Goal: Information Seeking & Learning: Check status

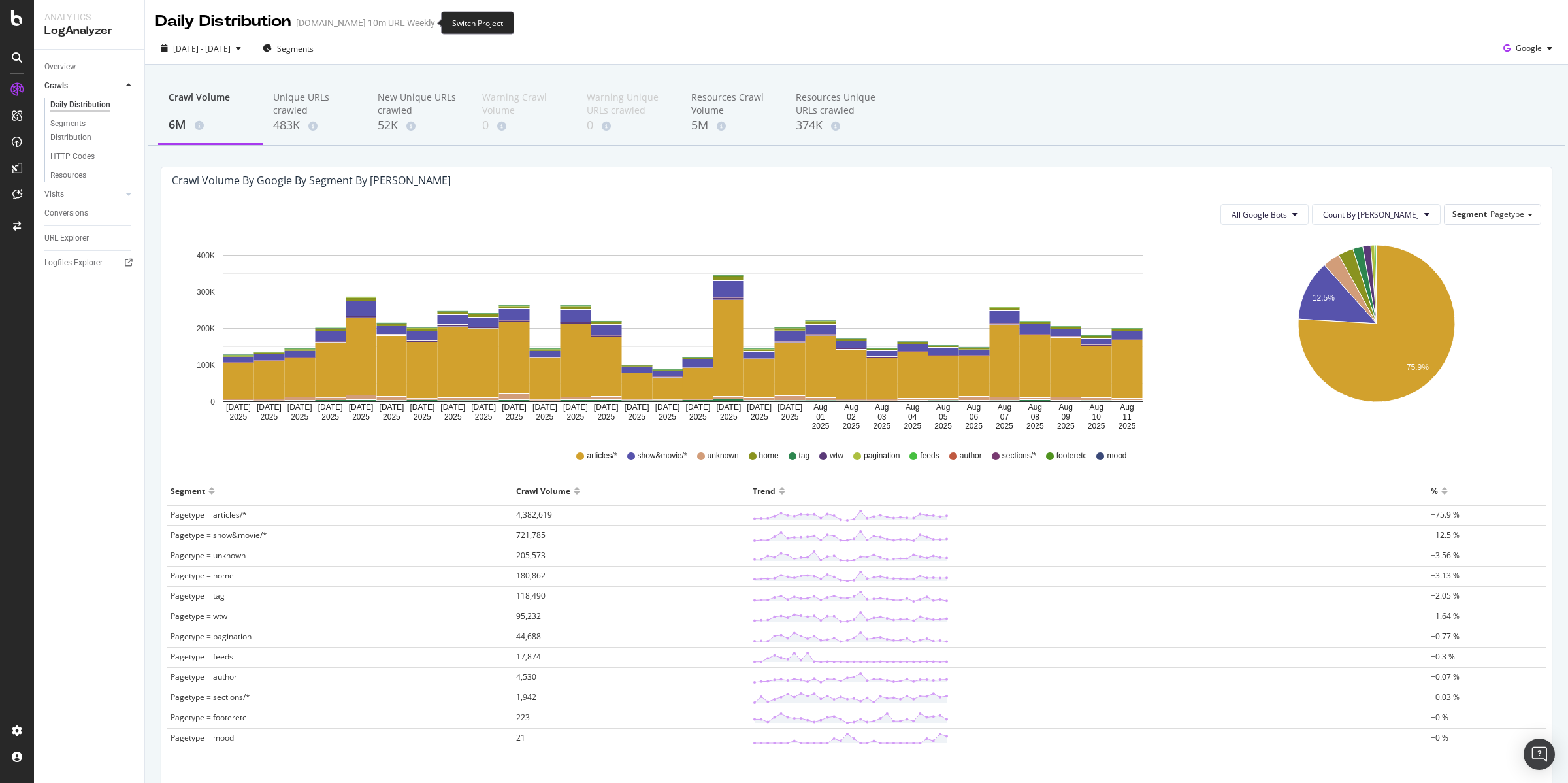
click at [441, 21] on icon "arrow-right-arrow-left" at bounding box center [444, 22] width 8 height 9
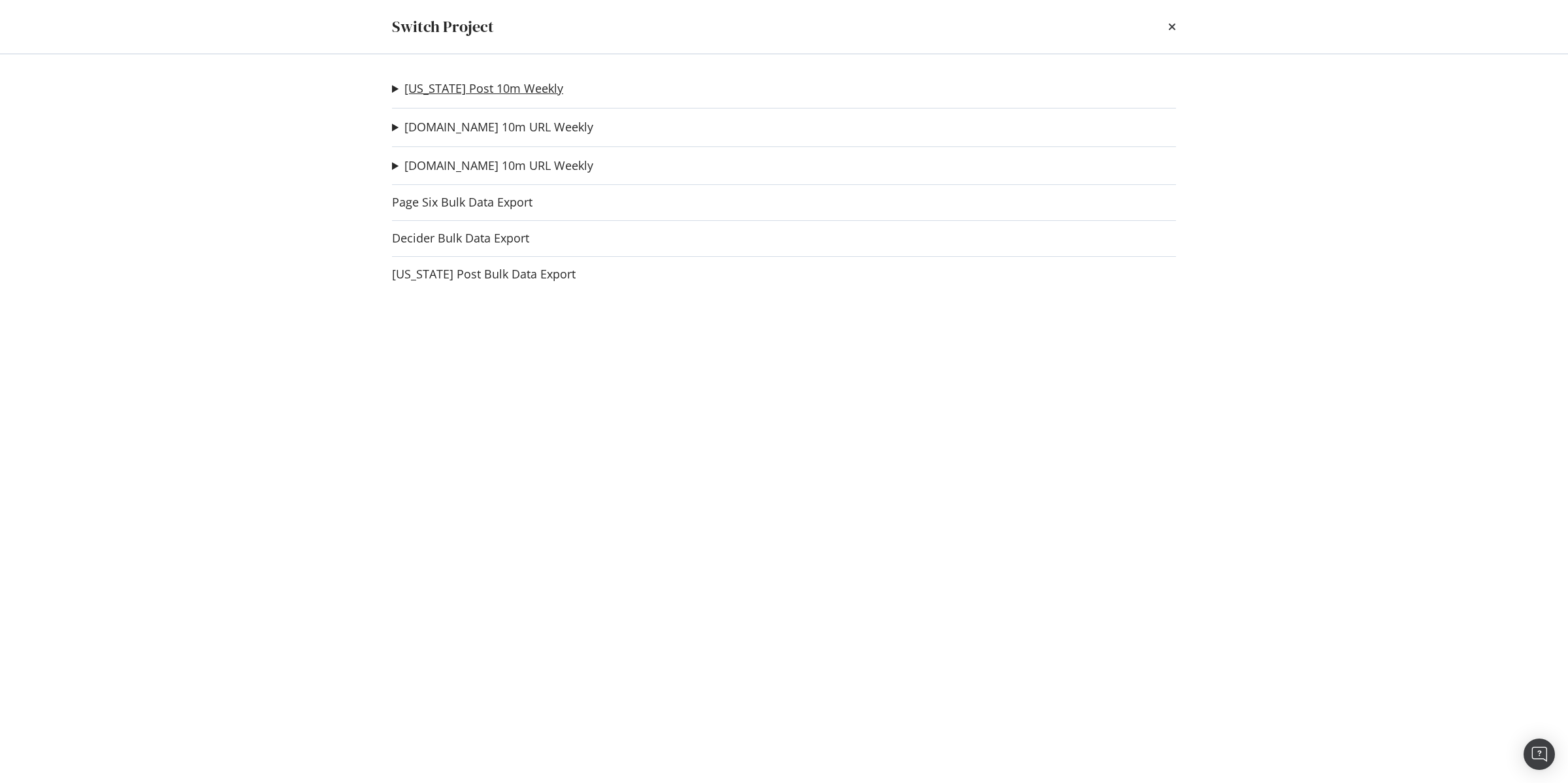
click at [412, 91] on link "[US_STATE] Post 10m Weekly" at bounding box center [484, 88] width 159 height 14
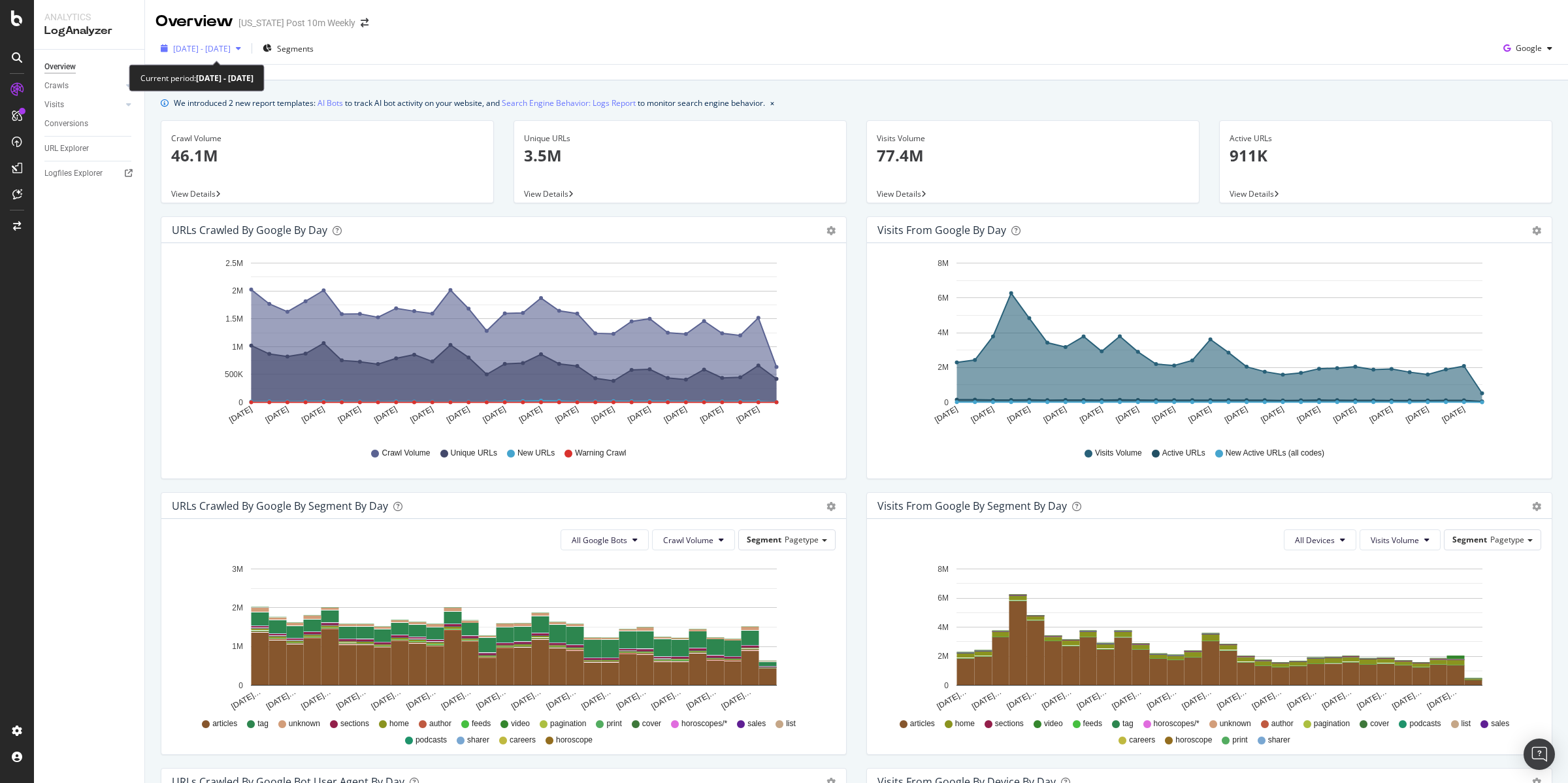
click at [201, 50] on span "[DATE] - [DATE]" at bounding box center [202, 48] width 57 height 11
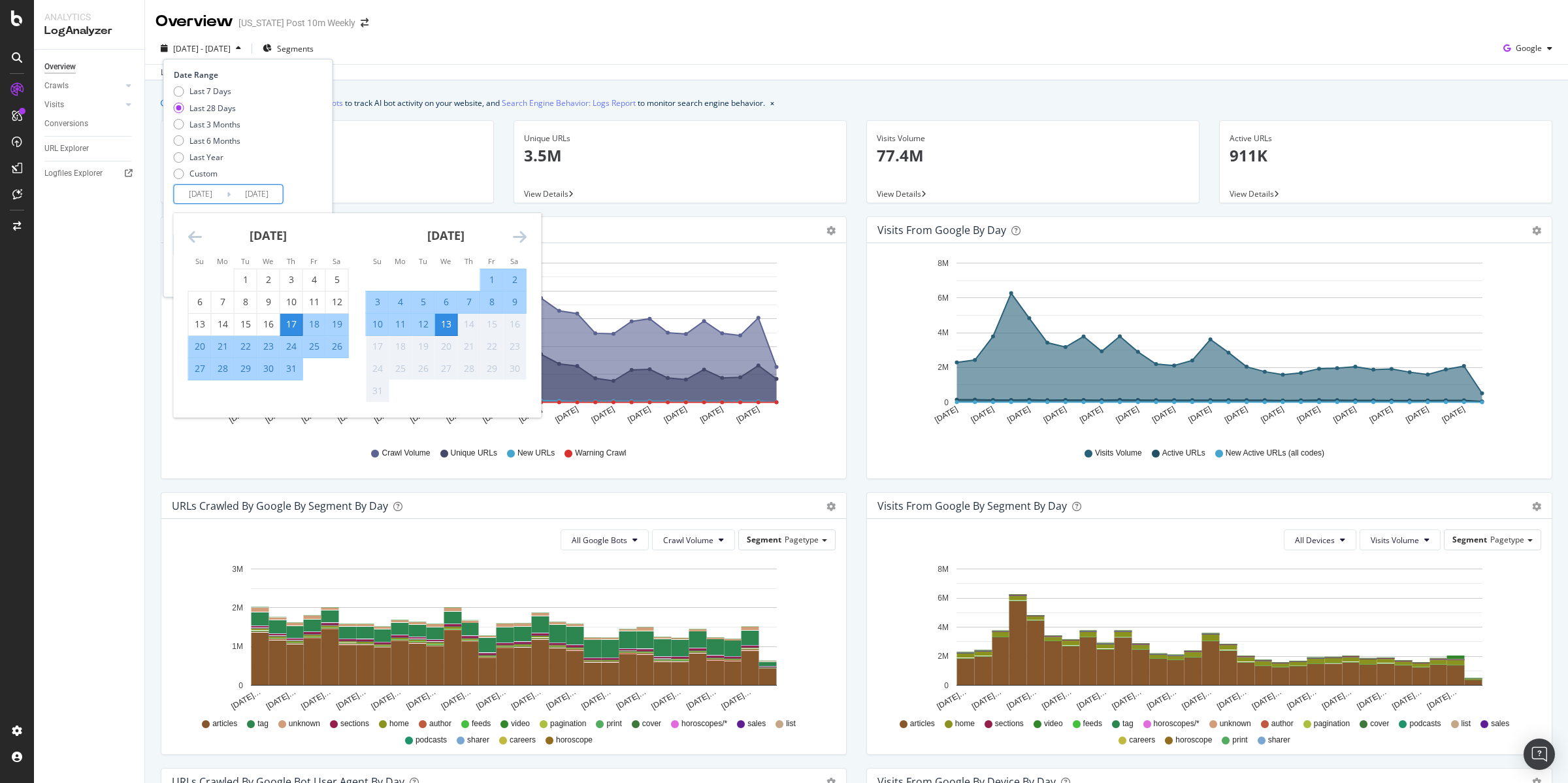
click at [224, 189] on input "2025/07/17" at bounding box center [201, 194] width 52 height 18
click at [191, 235] on icon "Move backward to switch to the previous month." at bounding box center [195, 236] width 14 height 16
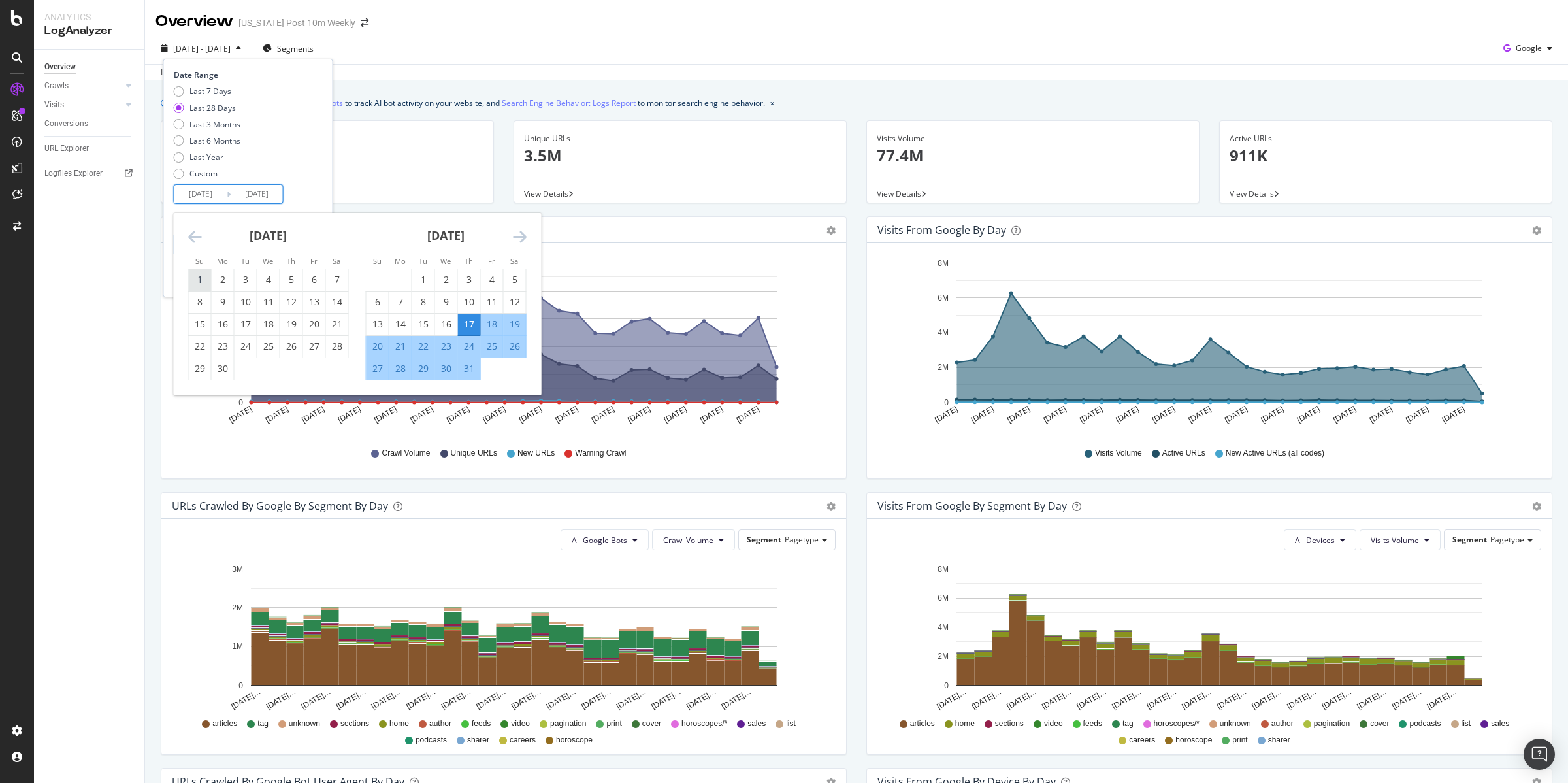
click at [201, 282] on div "1" at bounding box center [200, 279] width 22 height 13
type input "2025/06/01"
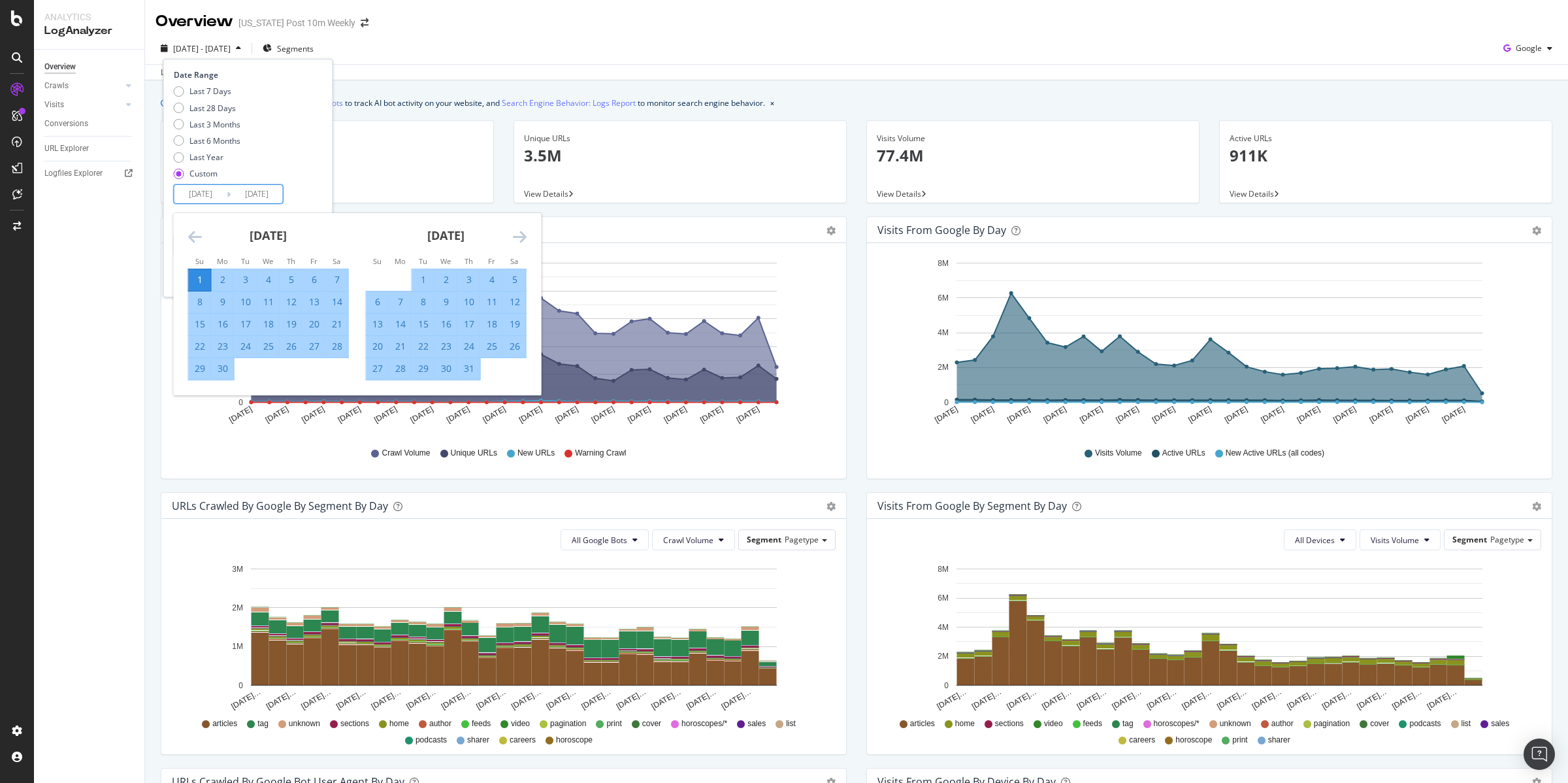
click at [523, 236] on icon "Move forward to switch to the next month." at bounding box center [520, 236] width 14 height 16
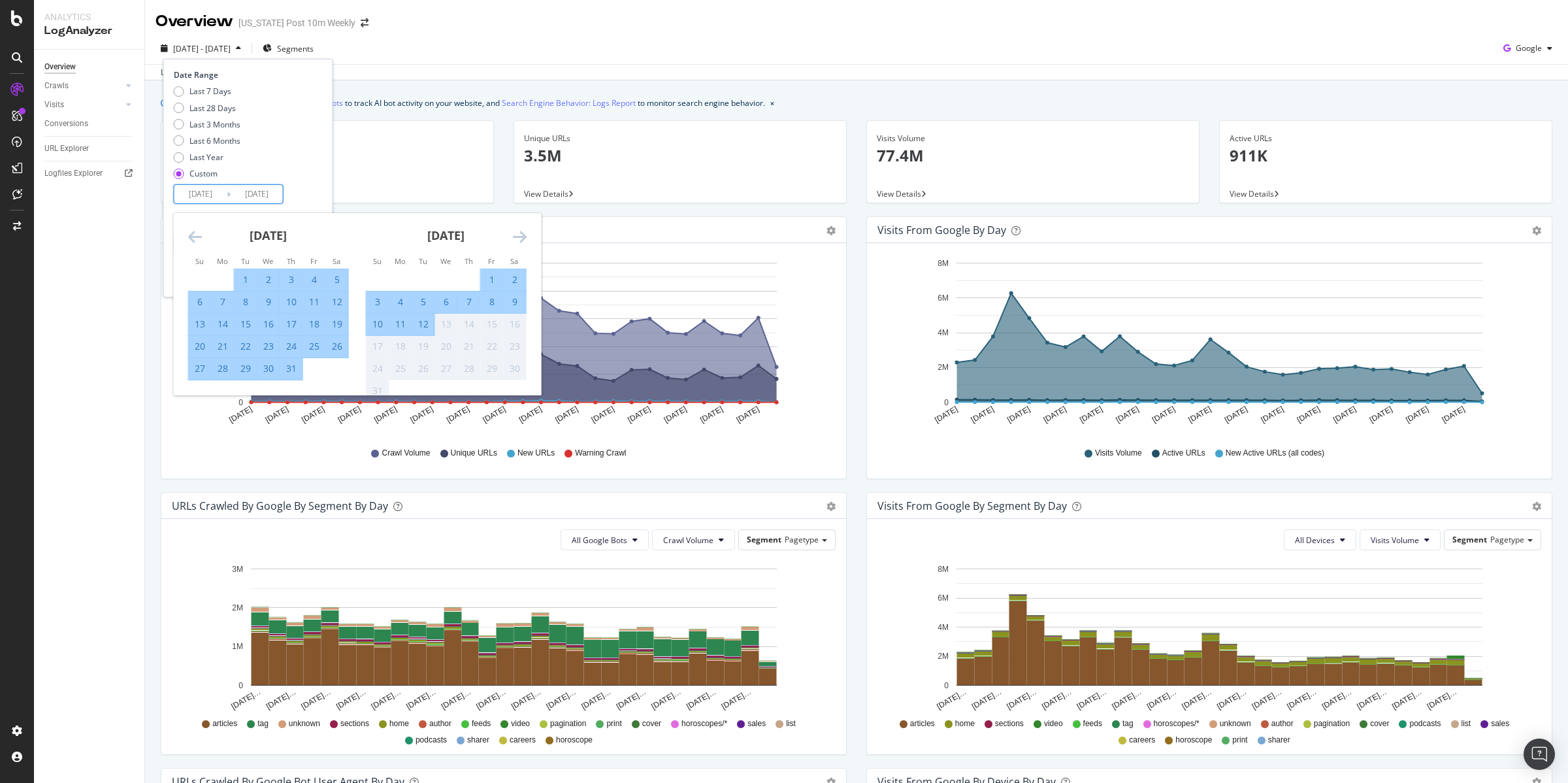
click at [402, 327] on div "11" at bounding box center [401, 324] width 22 height 13
type input "2025/08/11"
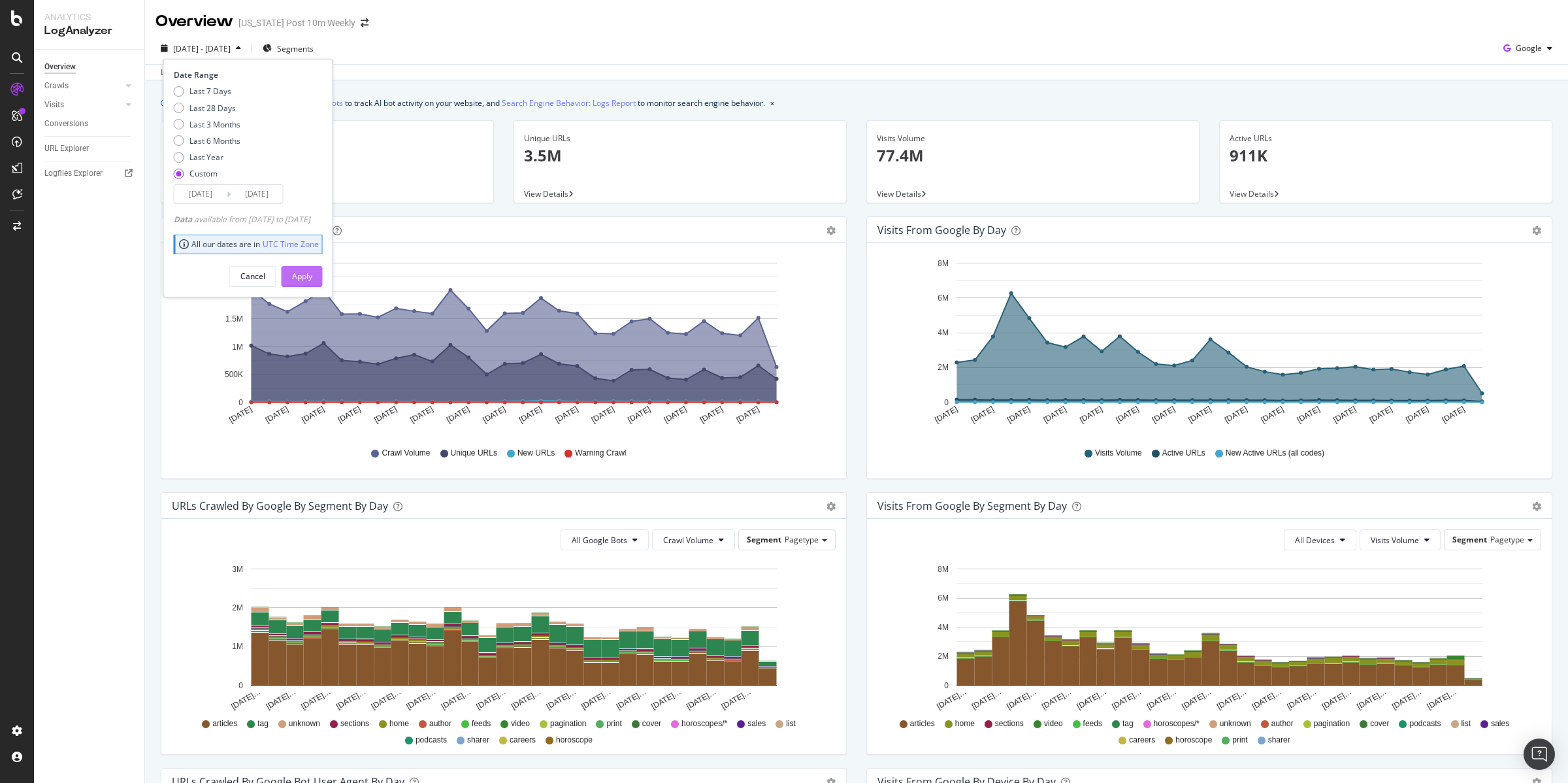
click at [312, 280] on div "Apply" at bounding box center [302, 276] width 20 height 11
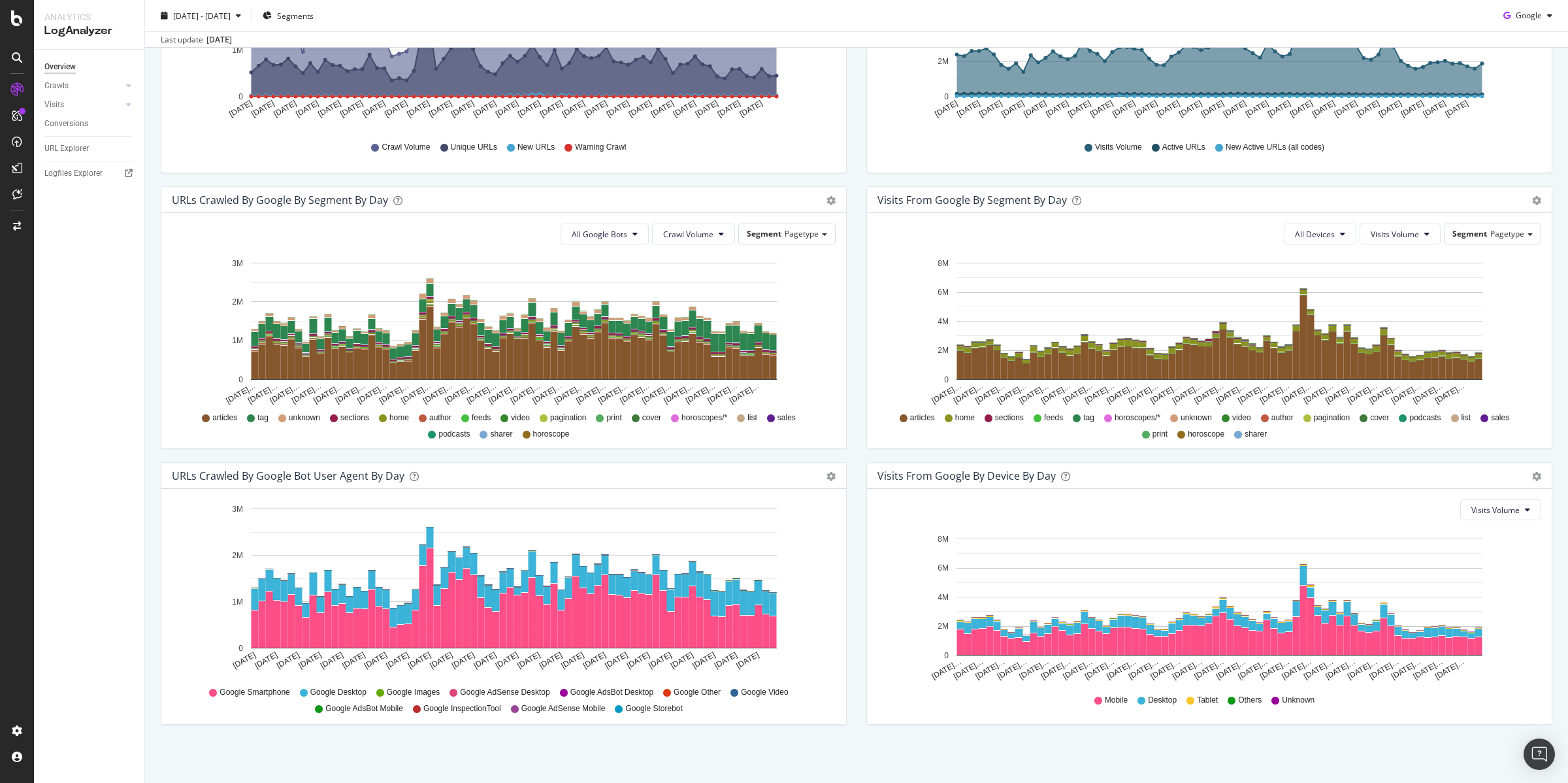
scroll to position [308, 0]
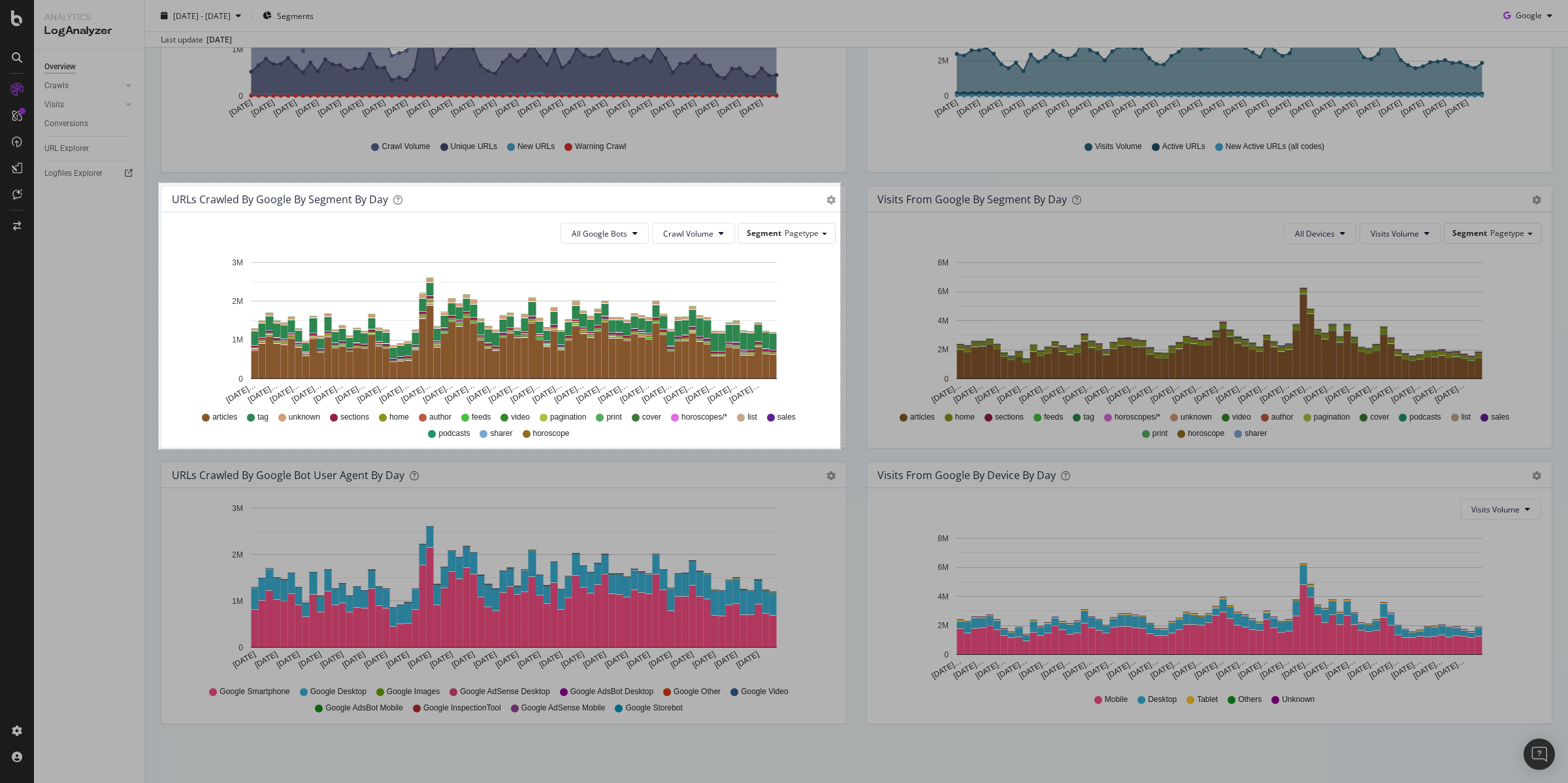
drag, startPoint x: 159, startPoint y: 183, endPoint x: 840, endPoint y: 449, distance: 731.1
click at [840, 449] on div "1043 X 407" at bounding box center [784, 391] width 1568 height 783
click at [872, 390] on link "Copy" at bounding box center [870, 390] width 34 height 15
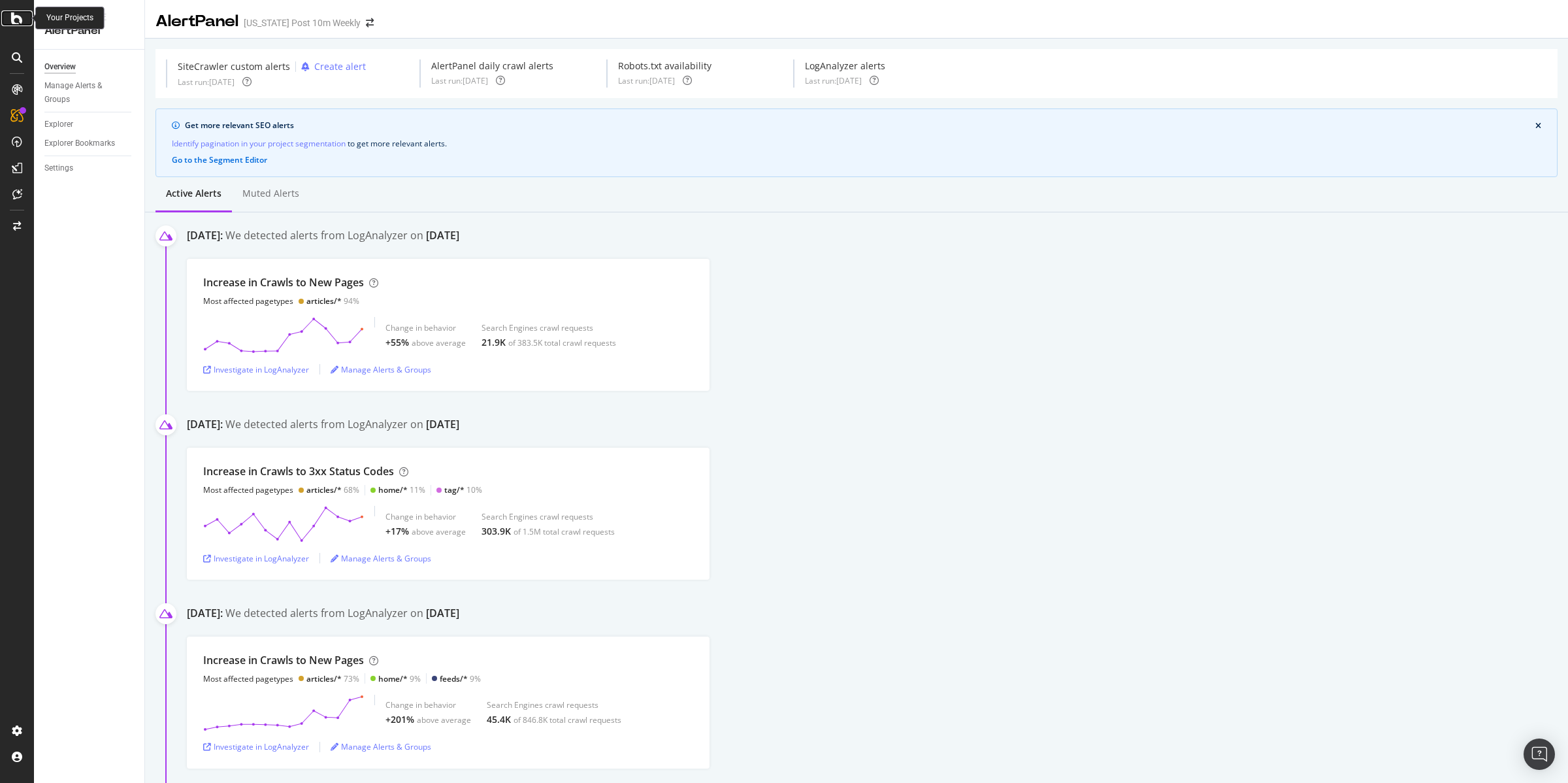
click at [16, 16] on icon at bounding box center [17, 18] width 12 height 16
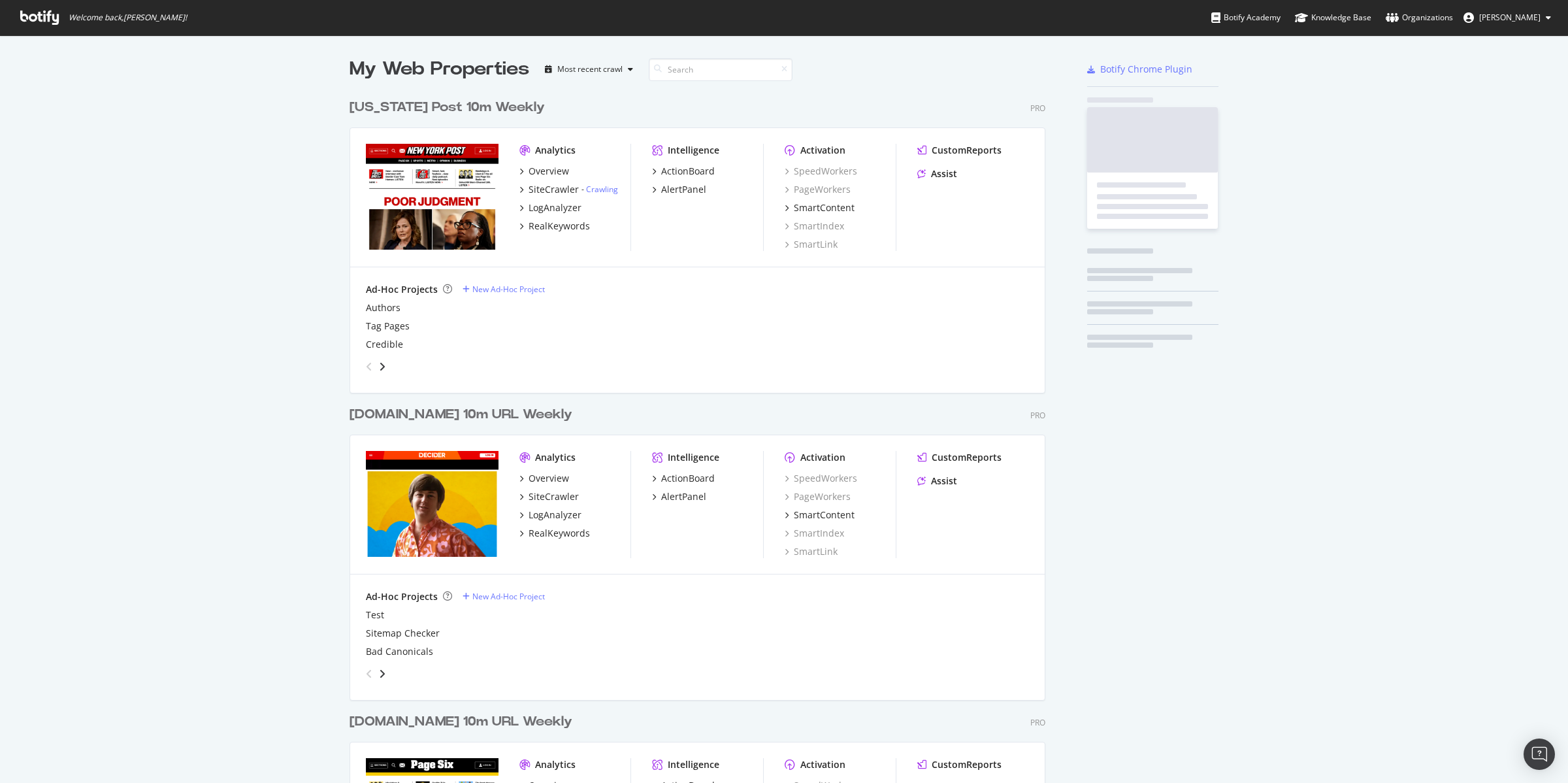
scroll to position [1554, 694]
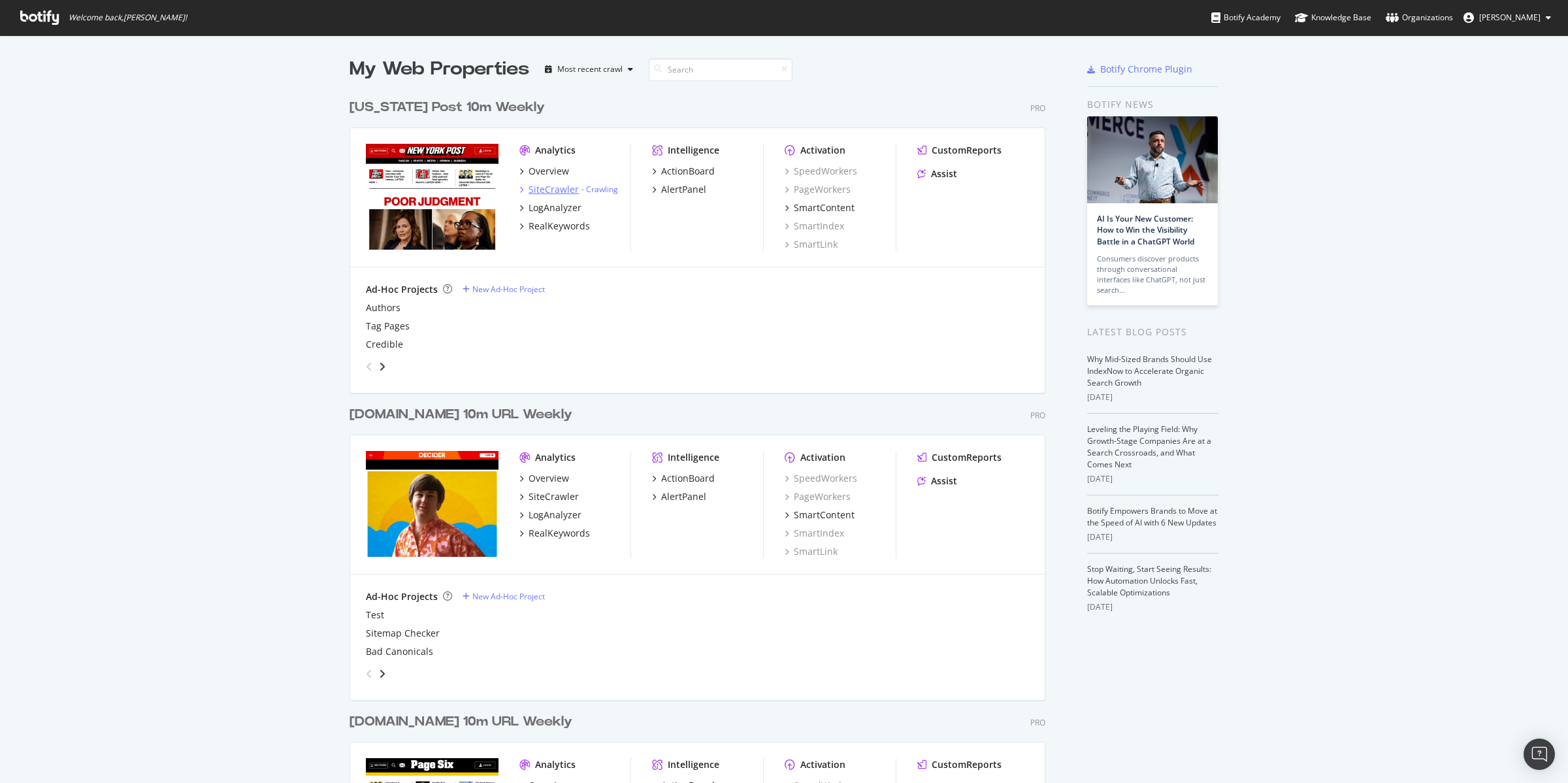
click at [539, 187] on div "SiteCrawler" at bounding box center [553, 189] width 50 height 13
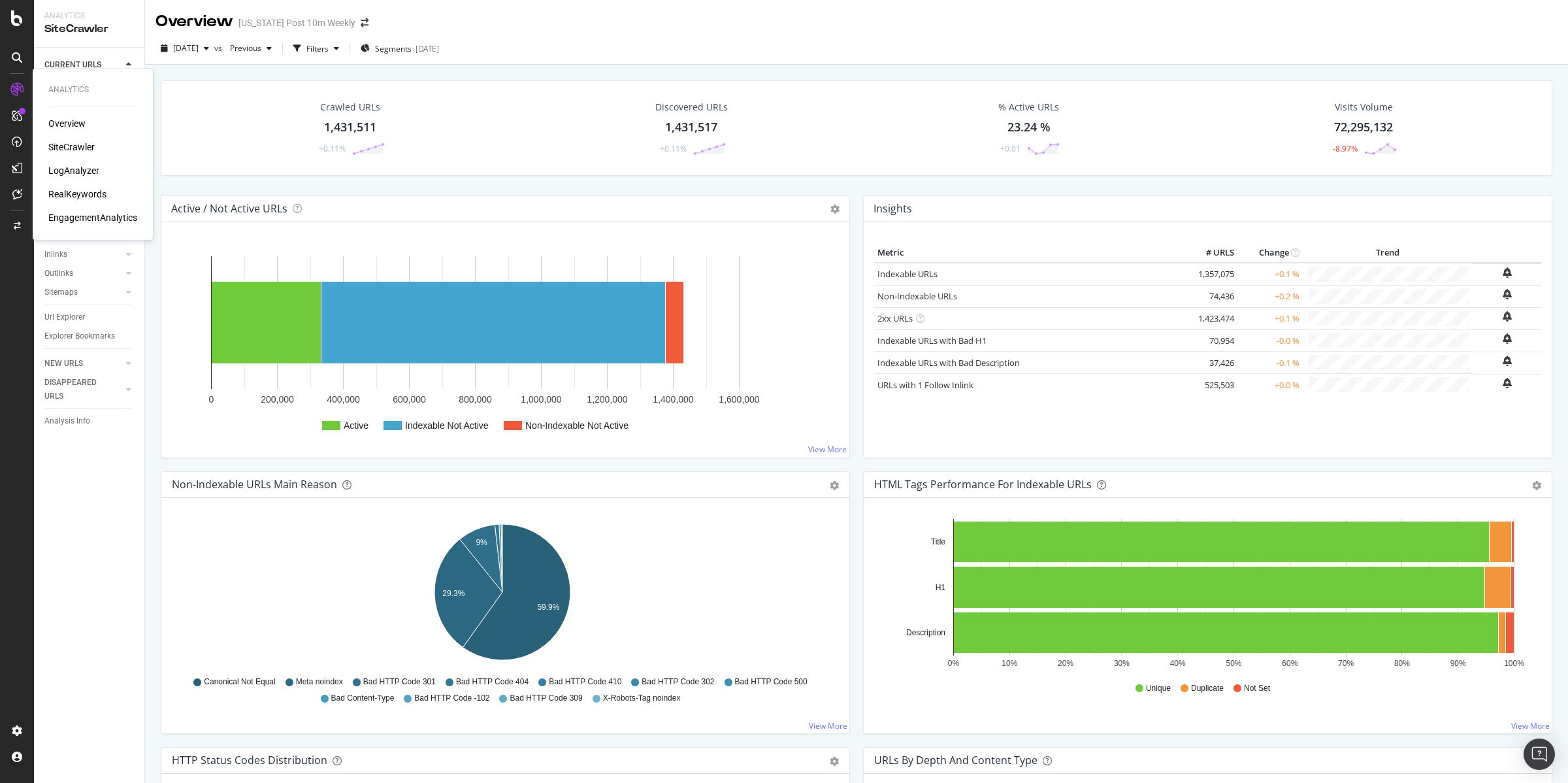
click at [78, 147] on div "SiteCrawler" at bounding box center [71, 147] width 46 height 13
click at [64, 97] on div "Movements" at bounding box center [65, 103] width 41 height 14
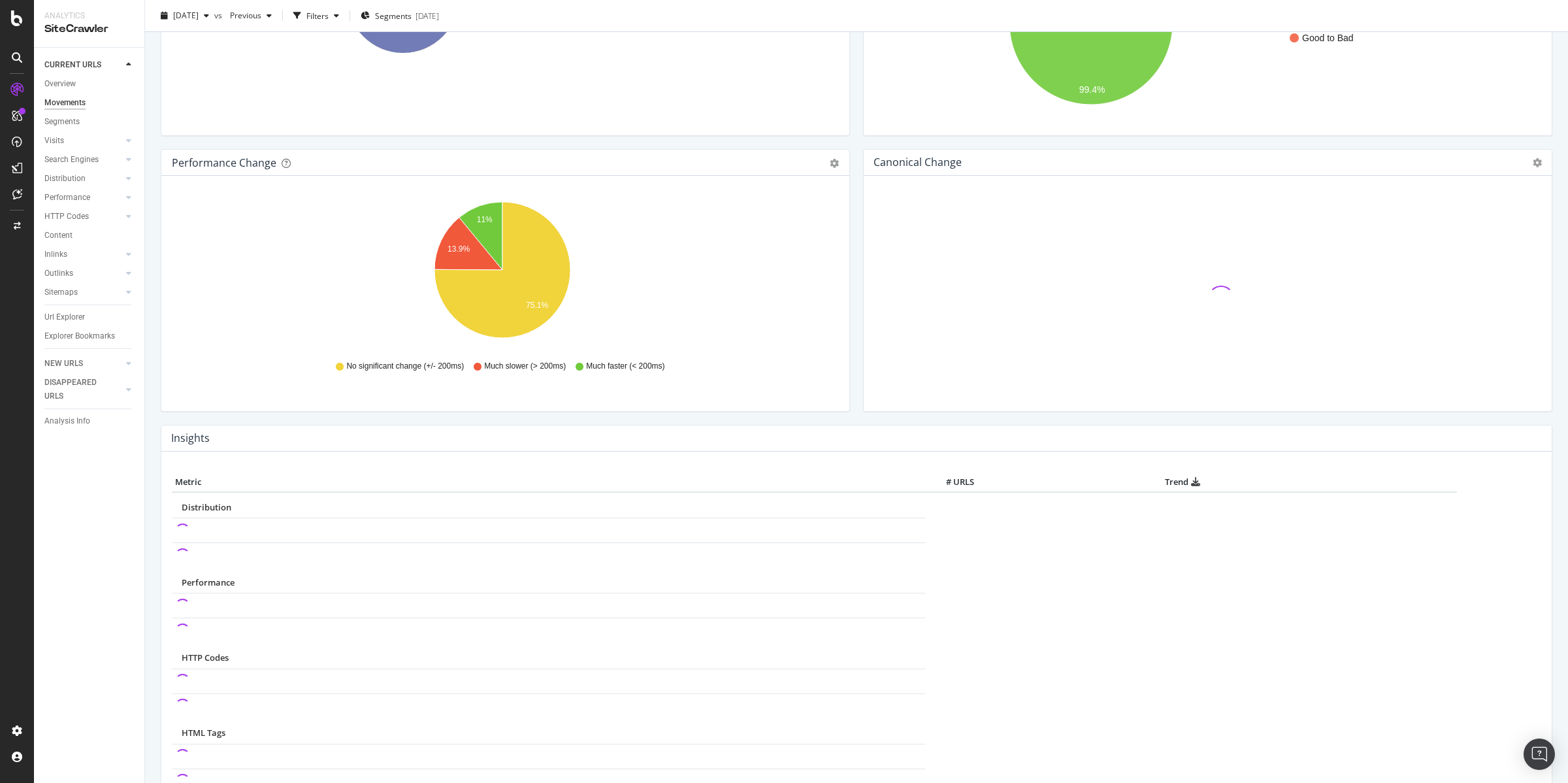
scroll to position [191, 0]
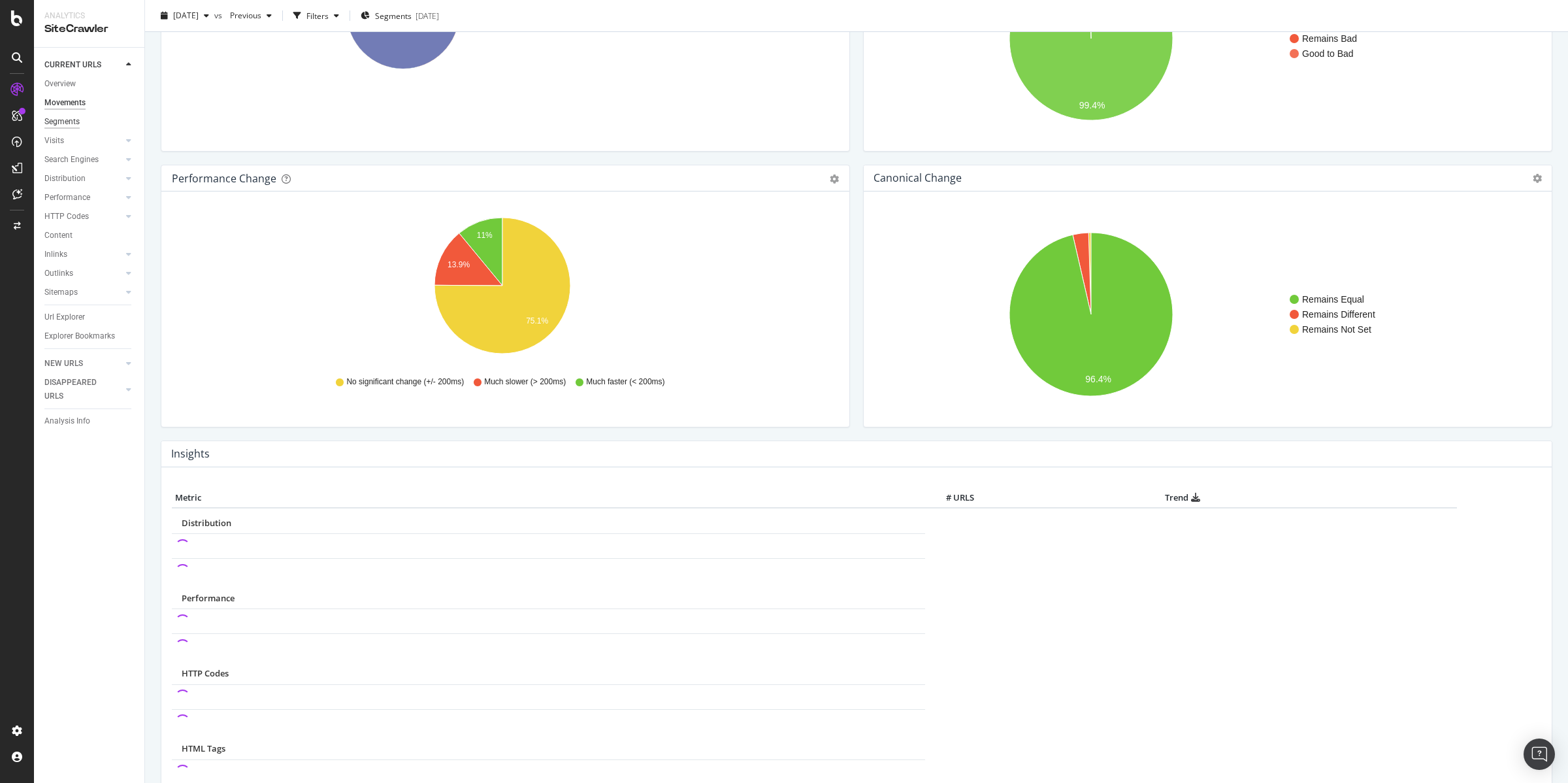
click at [72, 118] on div "Segments" at bounding box center [61, 122] width 35 height 14
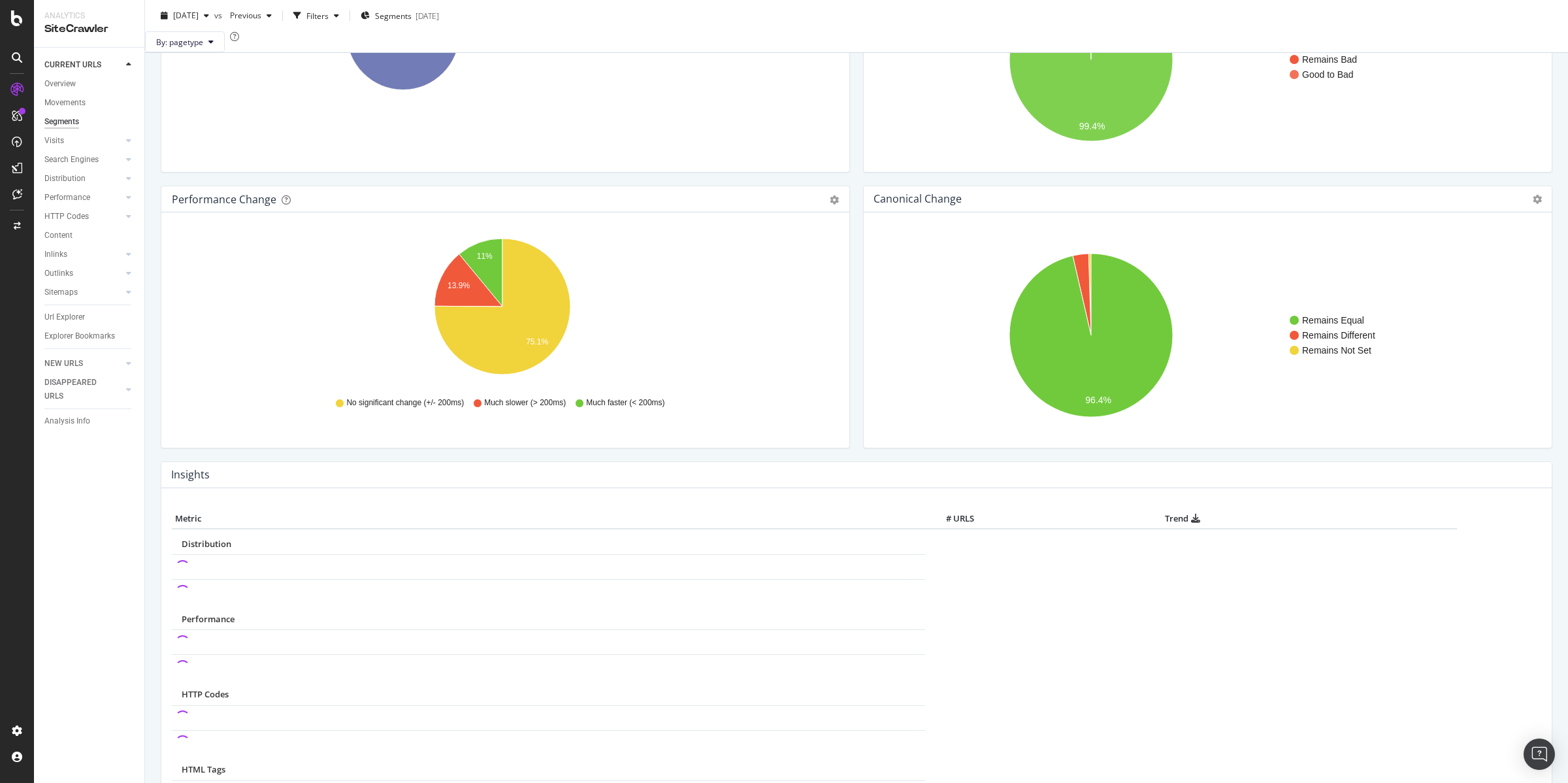
scroll to position [234, 0]
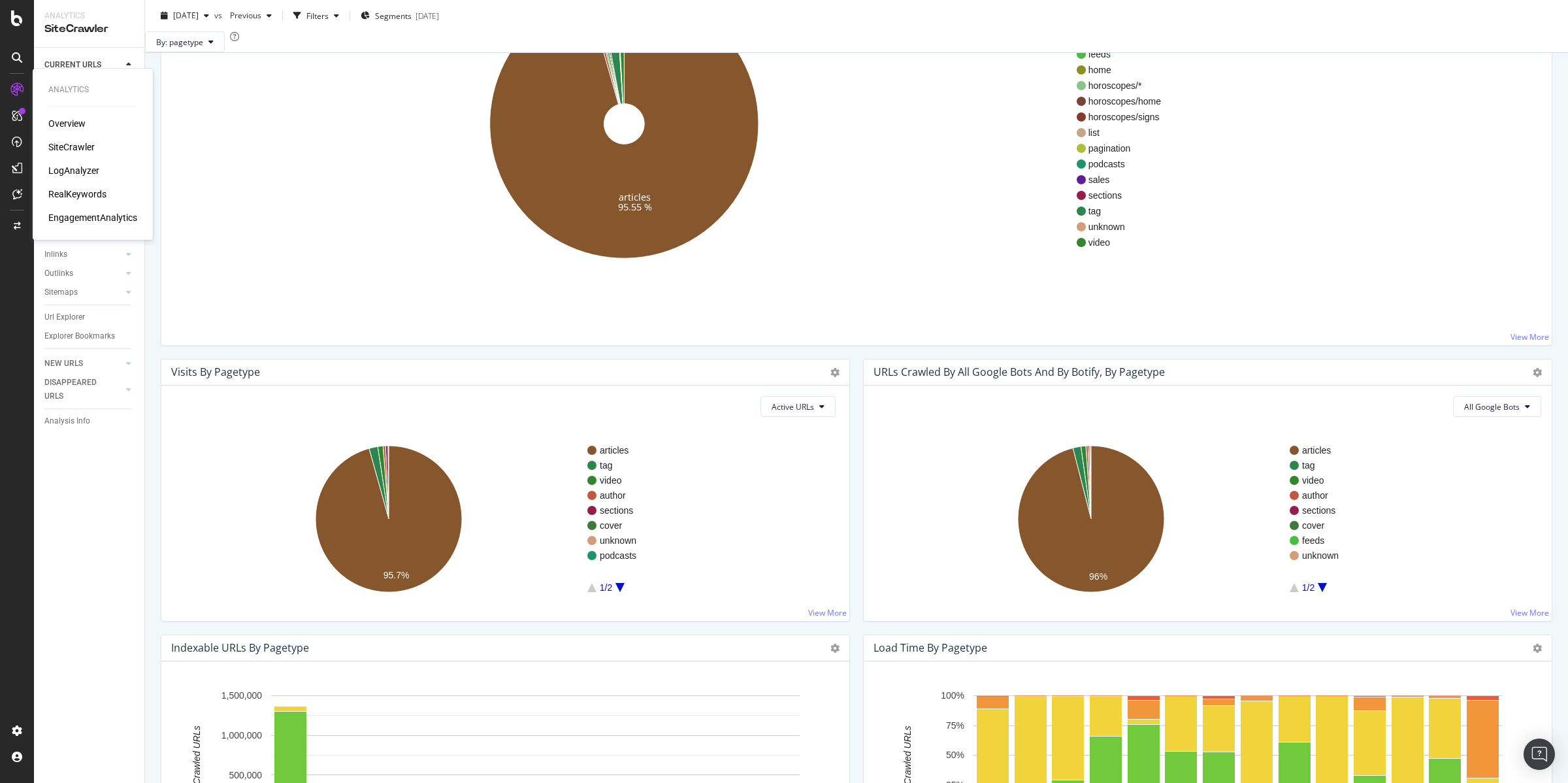
click at [77, 144] on div "SiteCrawler" at bounding box center [71, 147] width 46 height 13
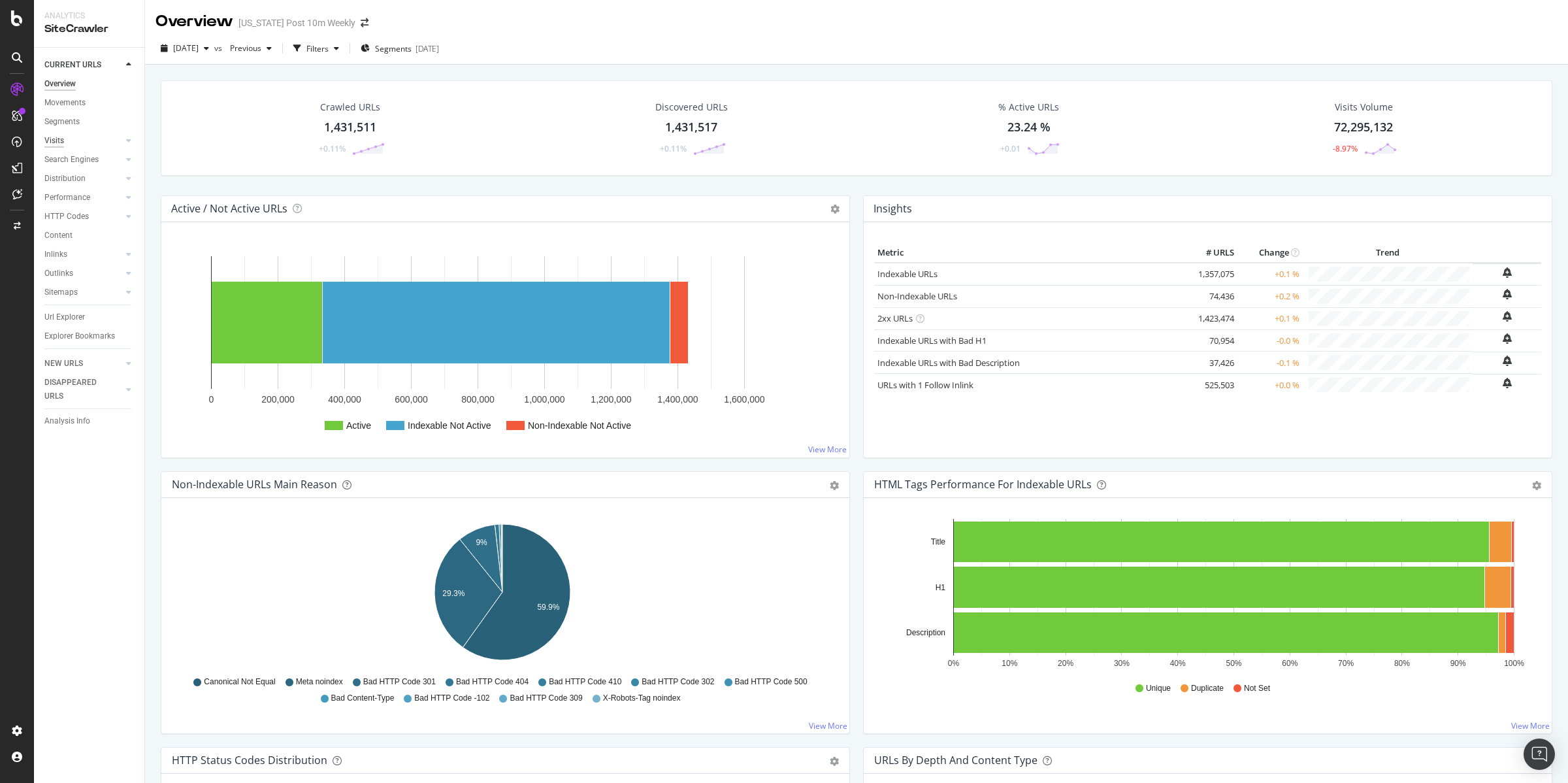
click at [57, 140] on div "Visits" at bounding box center [54, 141] width 19 height 14
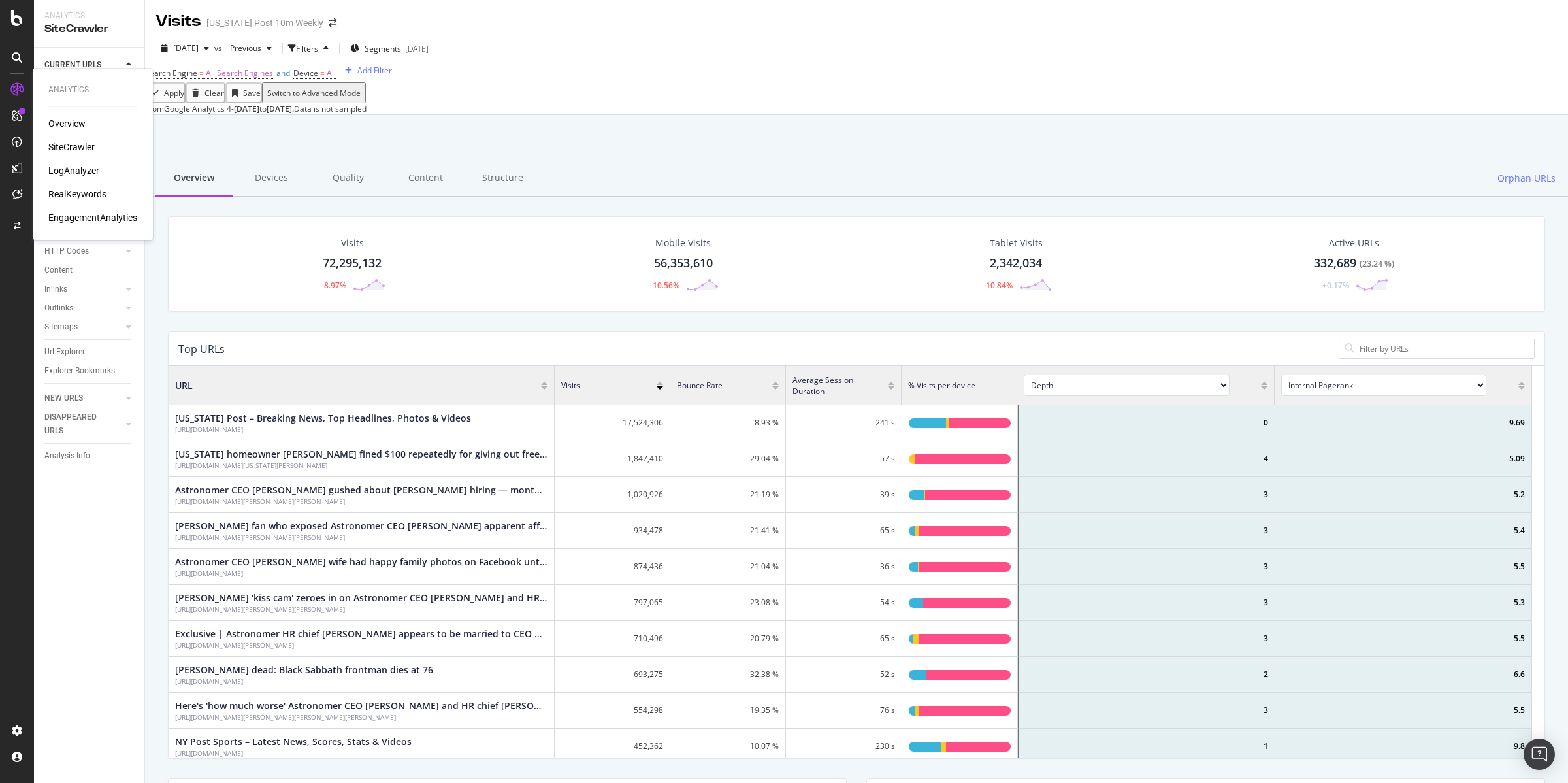
click at [68, 124] on div "Overview" at bounding box center [67, 123] width 37 height 13
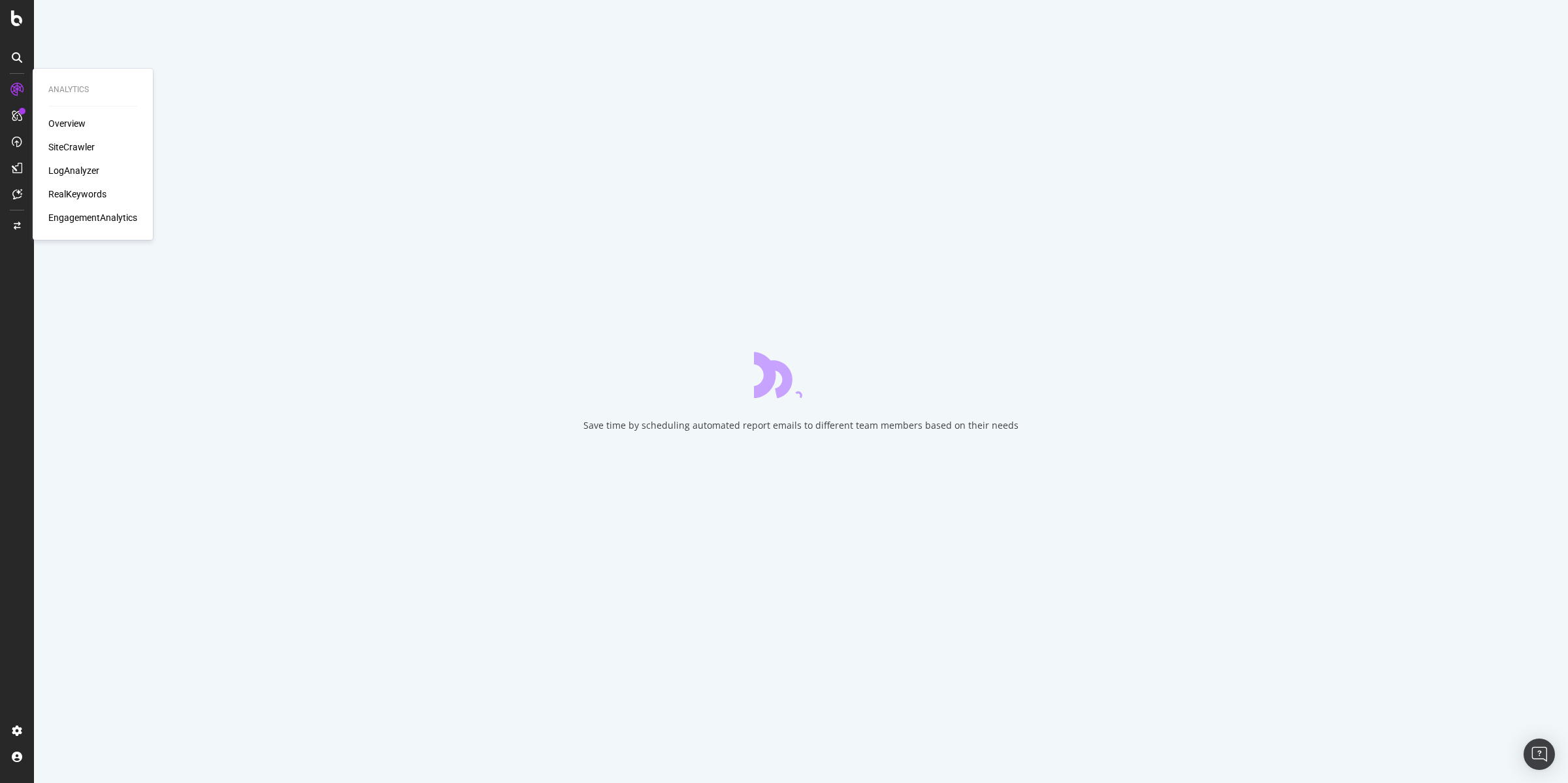
click at [75, 167] on div "LogAnalyzer" at bounding box center [74, 170] width 51 height 13
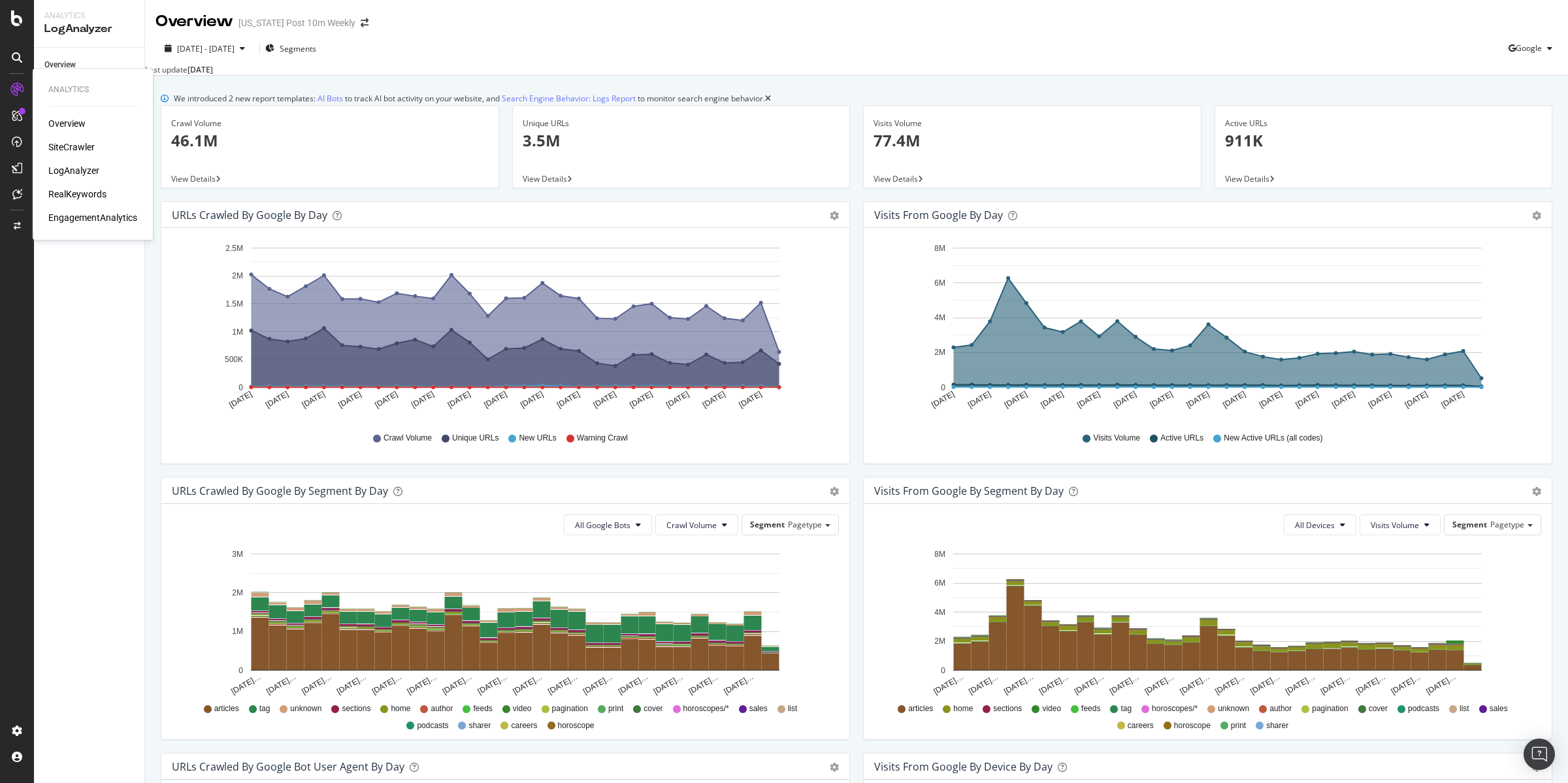
click at [83, 171] on div "LogAnalyzer" at bounding box center [74, 170] width 51 height 13
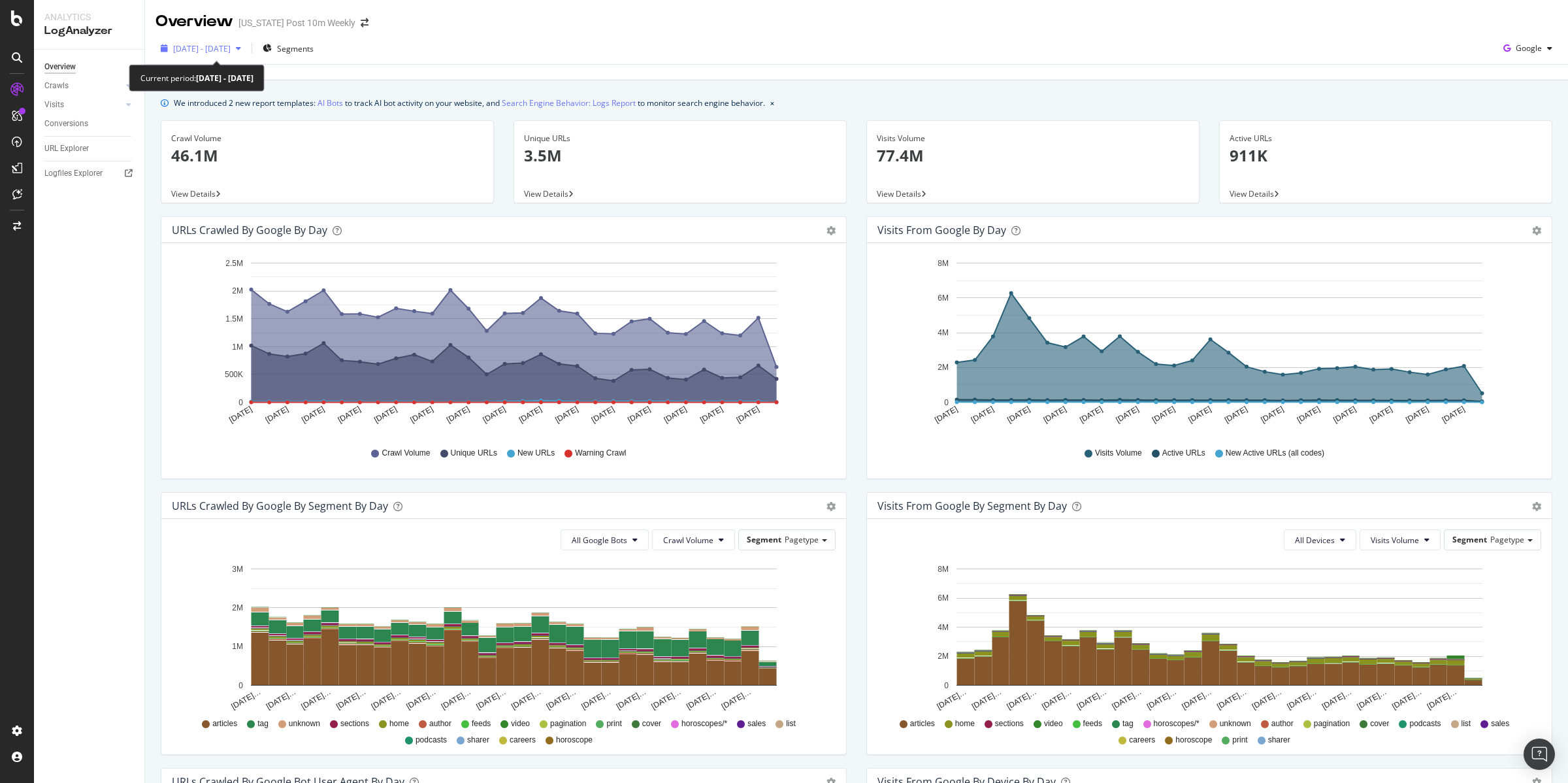
click at [214, 47] on span "[DATE] - [DATE]" at bounding box center [202, 48] width 57 height 11
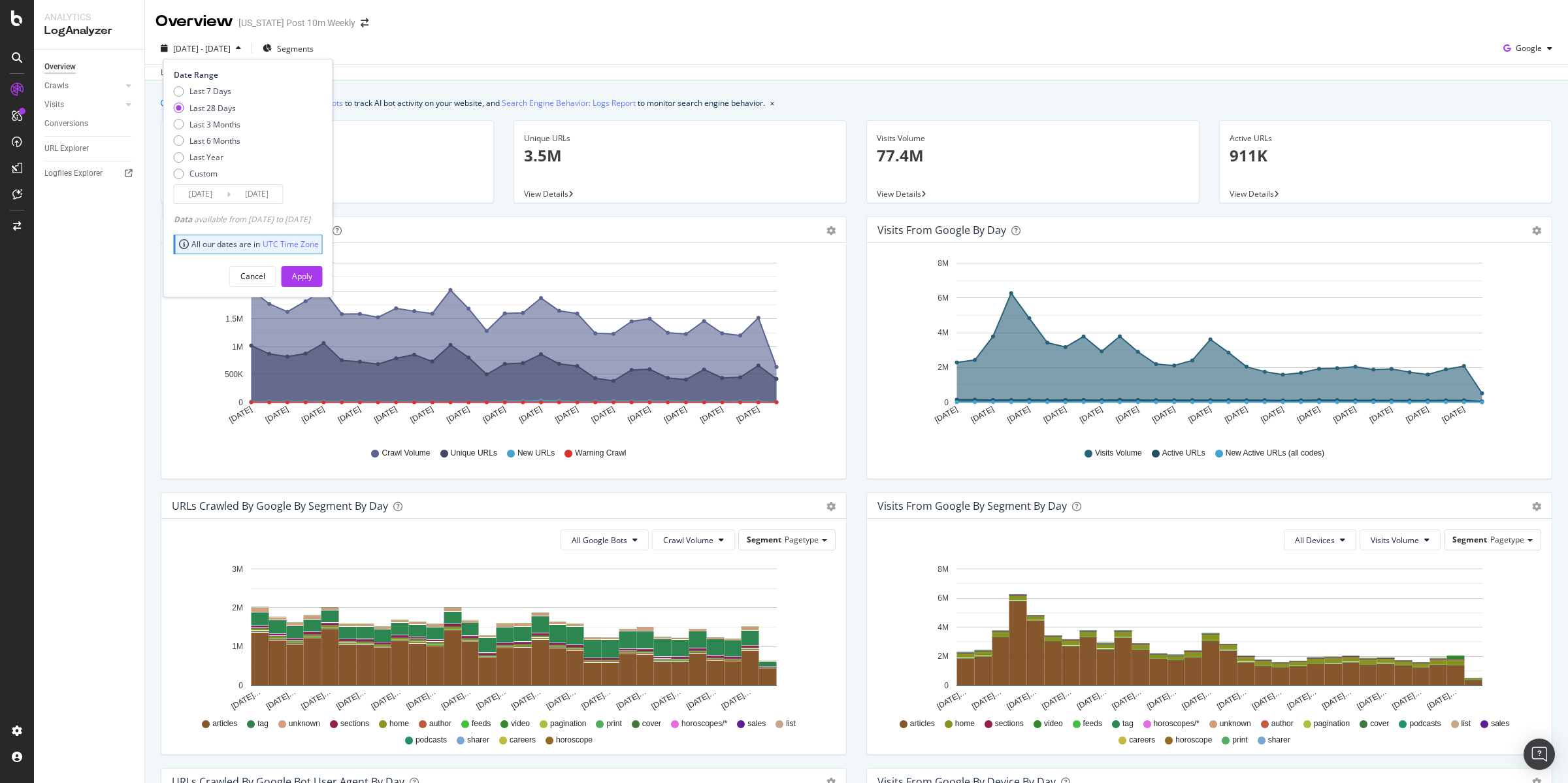
click at [211, 192] on input "2025/07/17" at bounding box center [201, 194] width 52 height 18
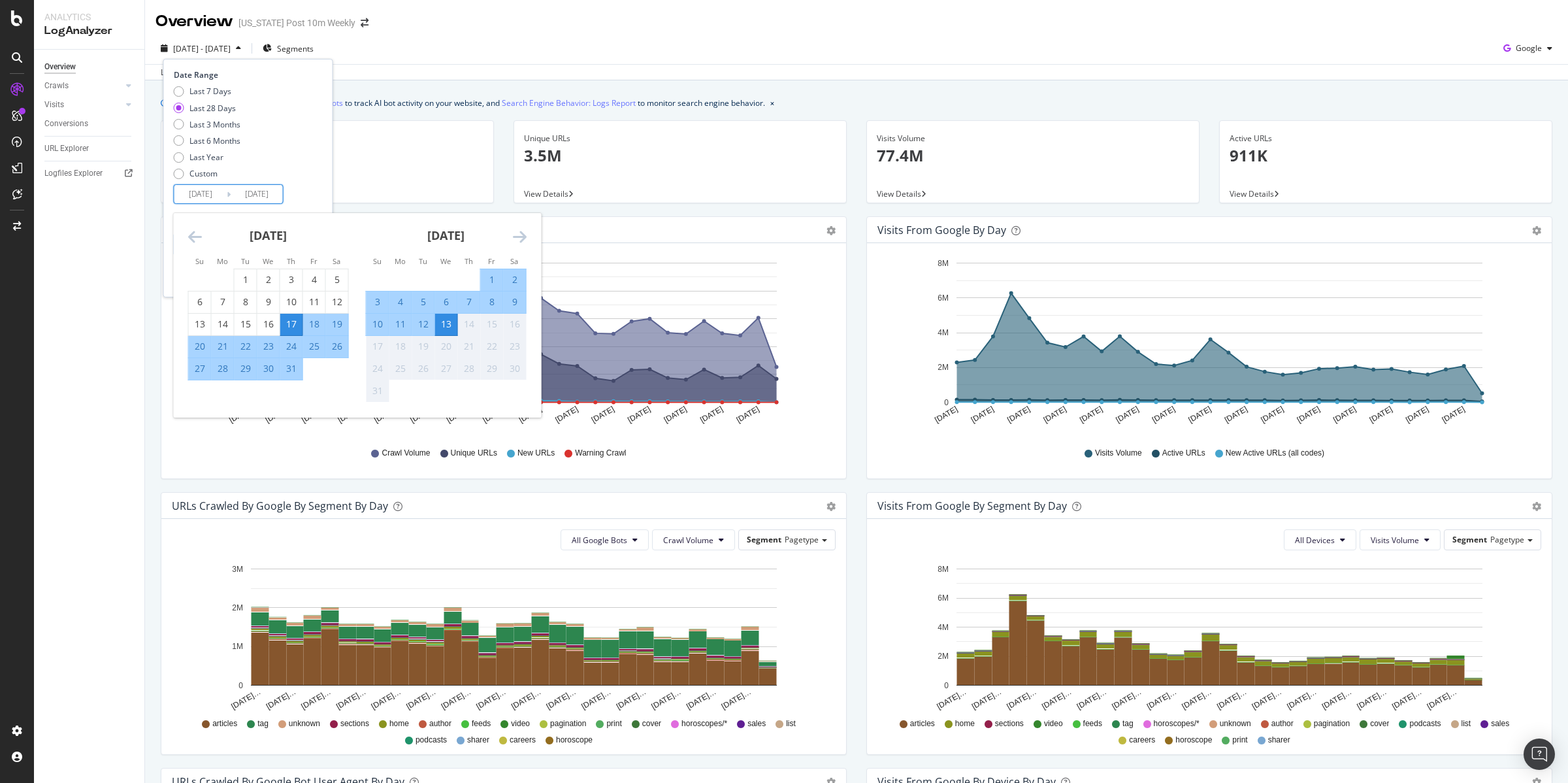
click at [195, 232] on icon "Move backward to switch to the previous month." at bounding box center [195, 236] width 14 height 16
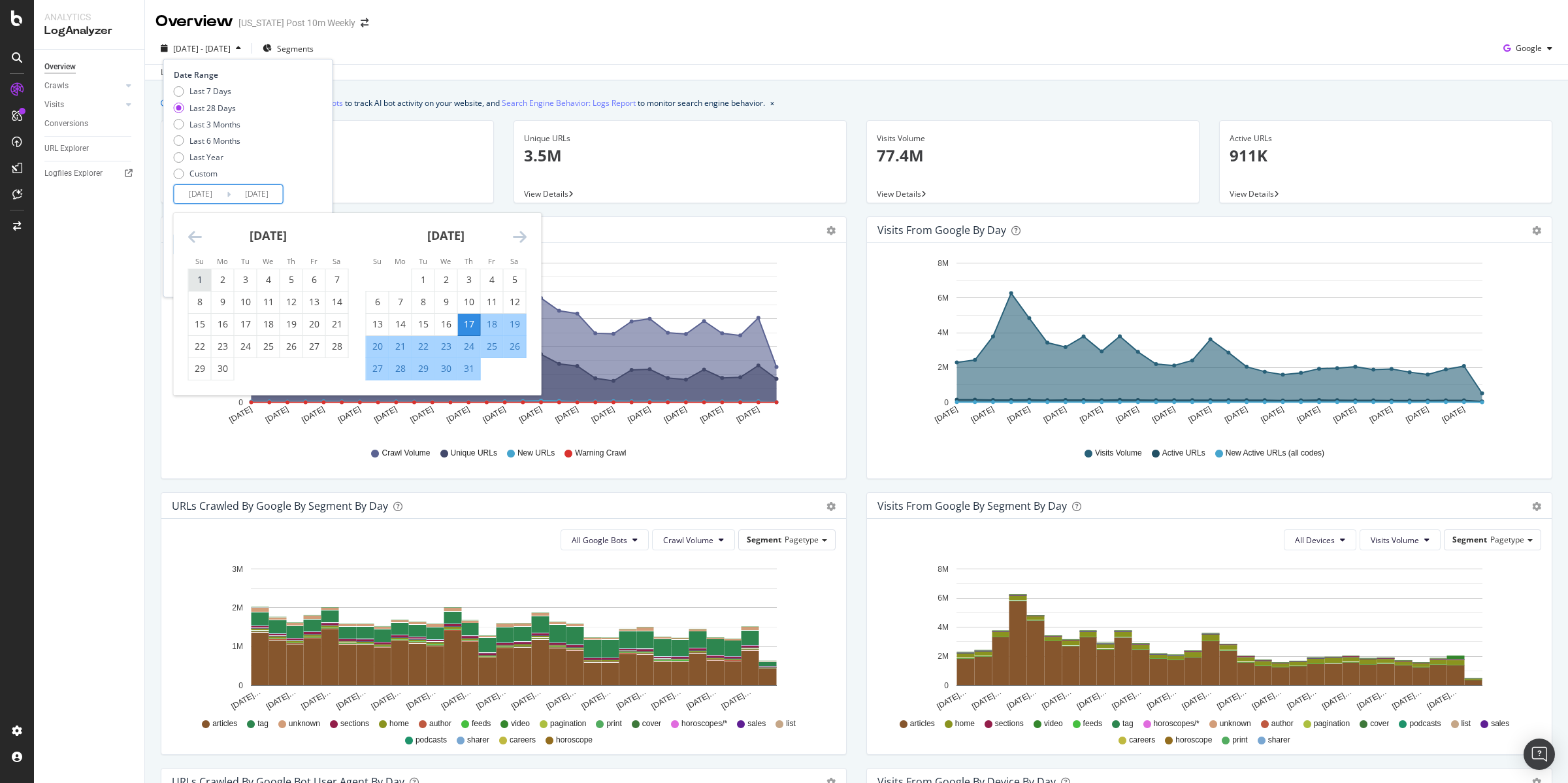
click at [205, 275] on div "1" at bounding box center [200, 279] width 22 height 13
type input "2025/06/01"
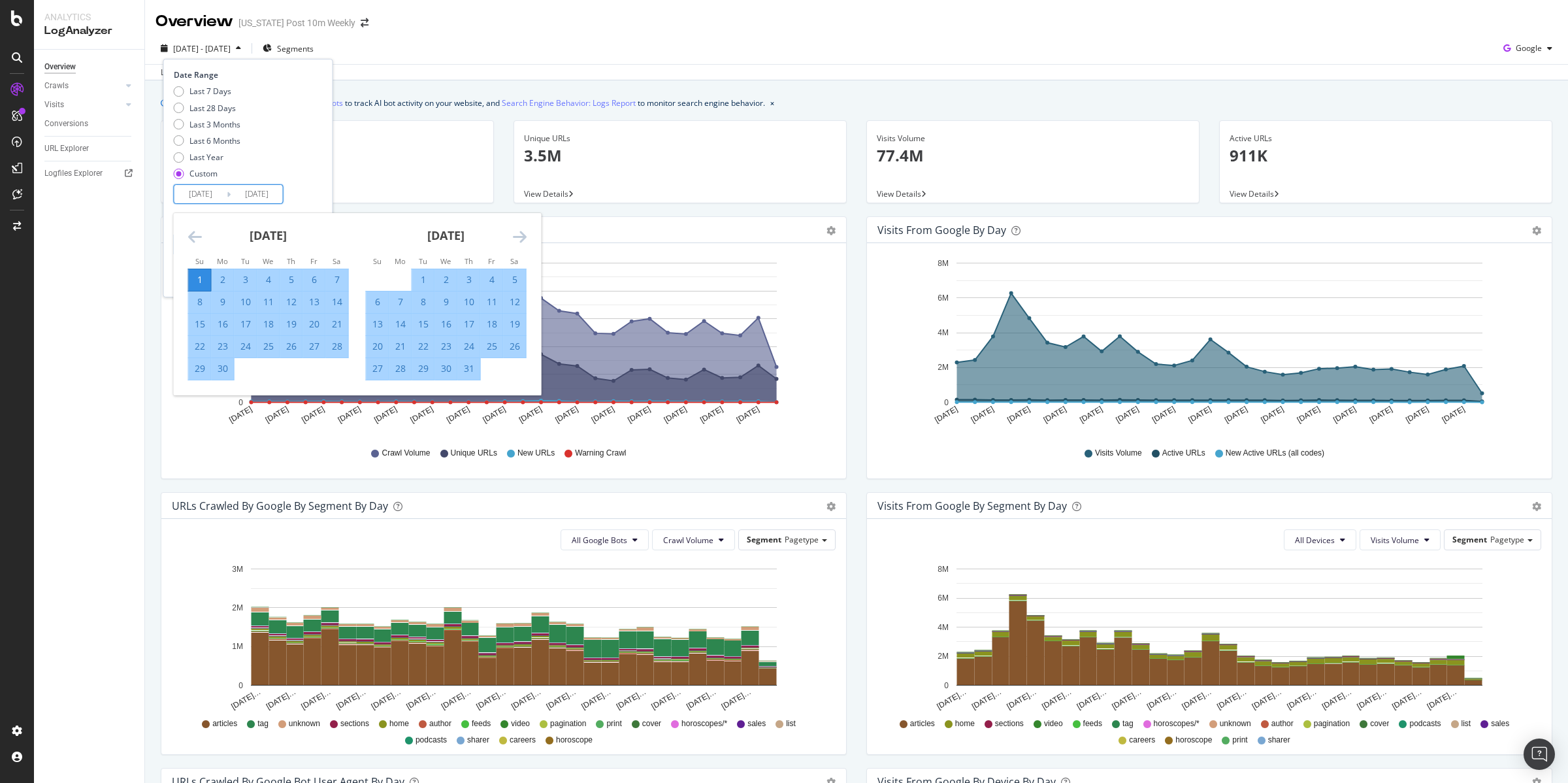
click at [526, 236] on icon "Move forward to switch to the next month." at bounding box center [520, 236] width 14 height 16
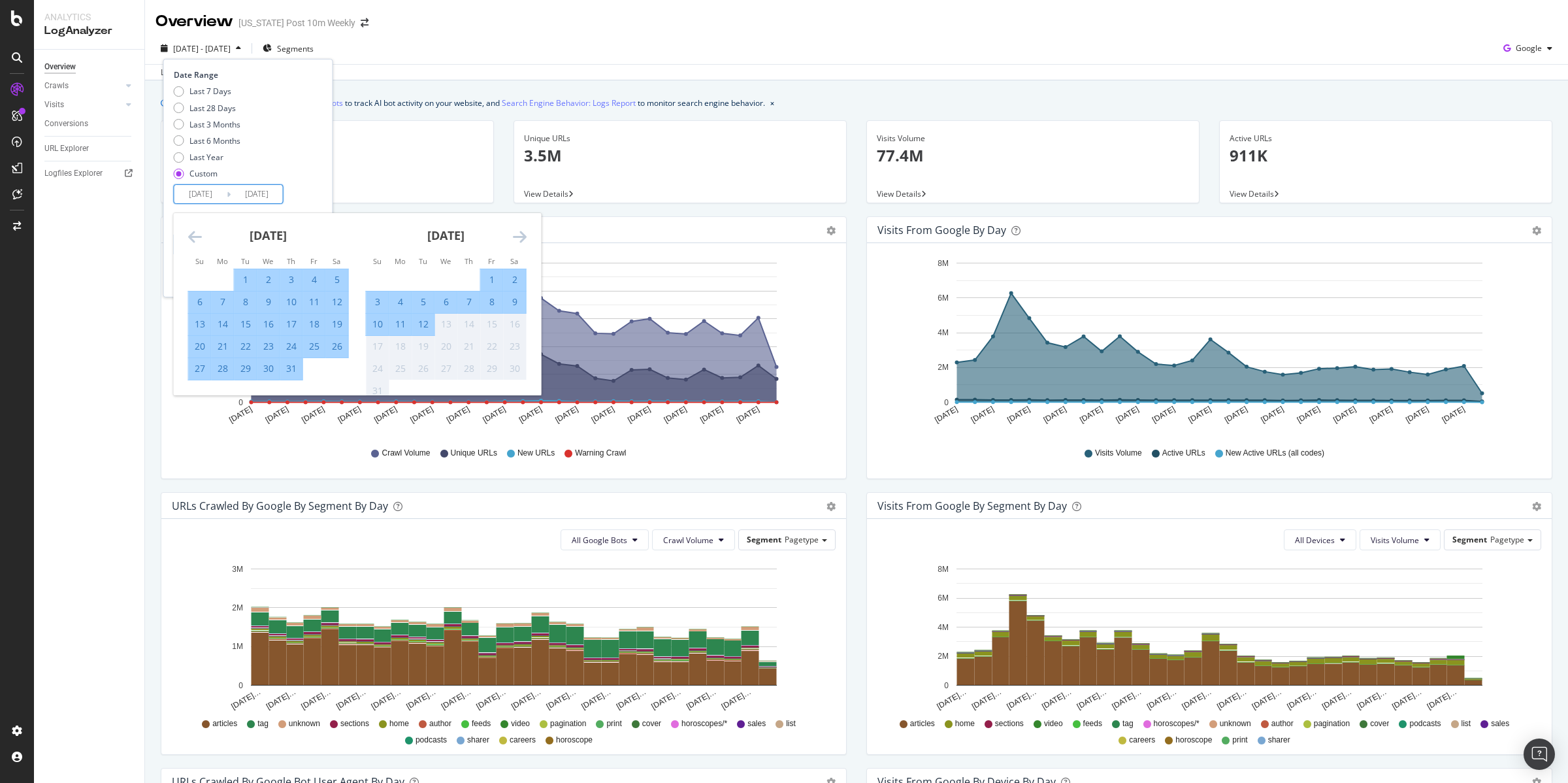
click at [399, 325] on div "11" at bounding box center [401, 324] width 22 height 13
type input "2025/08/11"
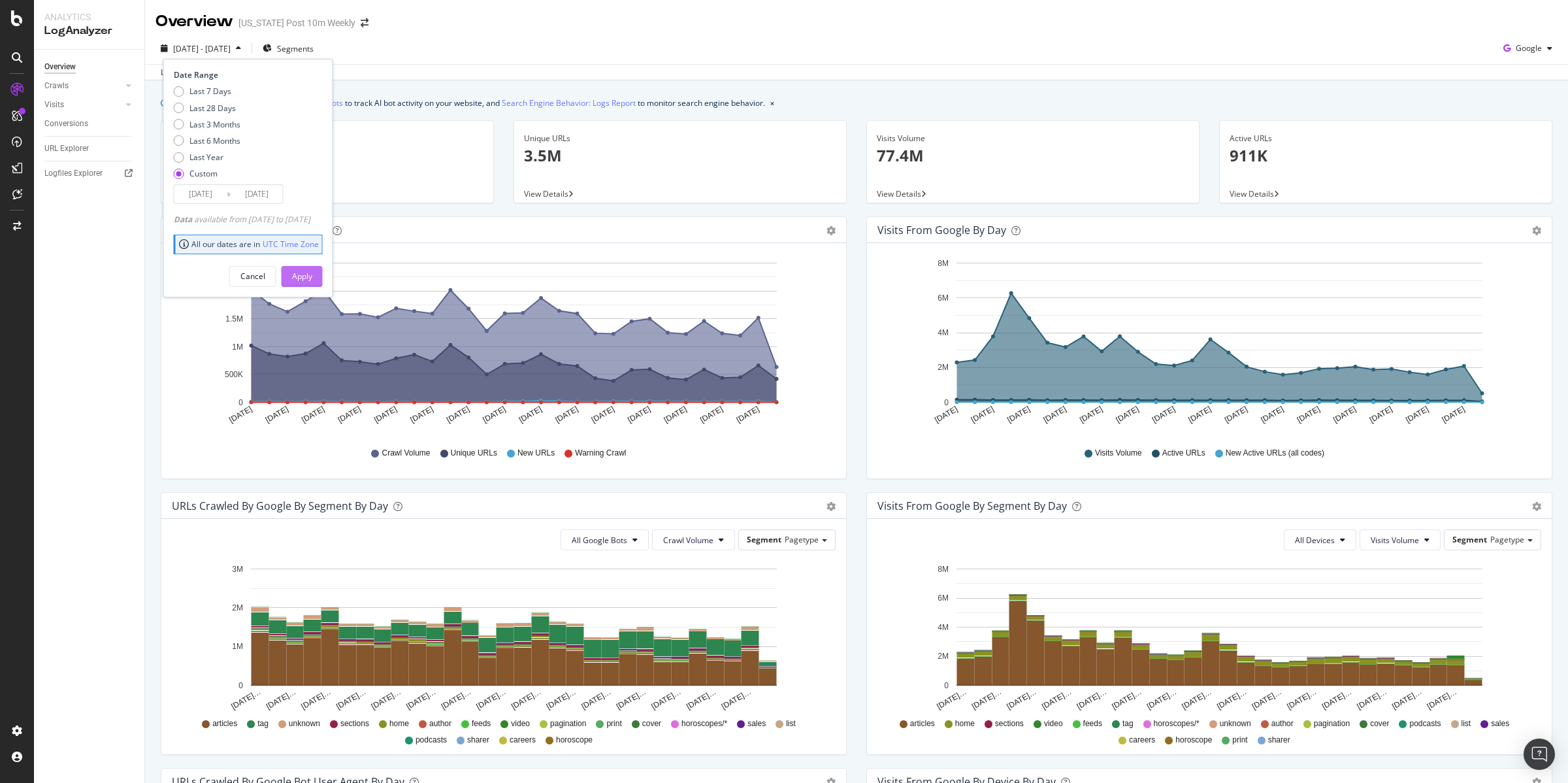
click at [312, 276] on div "Apply" at bounding box center [302, 276] width 20 height 11
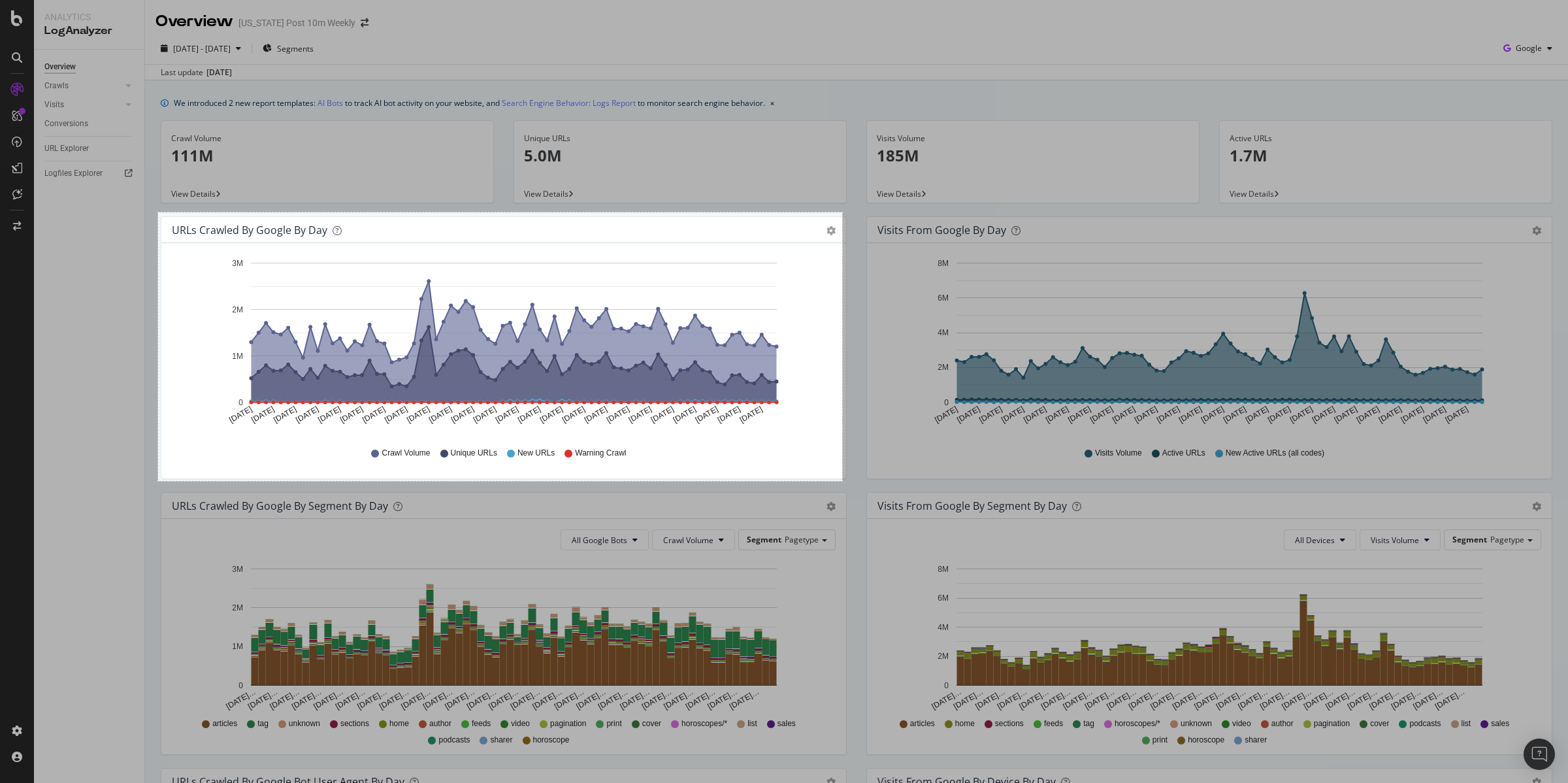
drag, startPoint x: 158, startPoint y: 212, endPoint x: 842, endPoint y: 481, distance: 735.0
click at [842, 481] on div "1047 X 411" at bounding box center [784, 391] width 1568 height 783
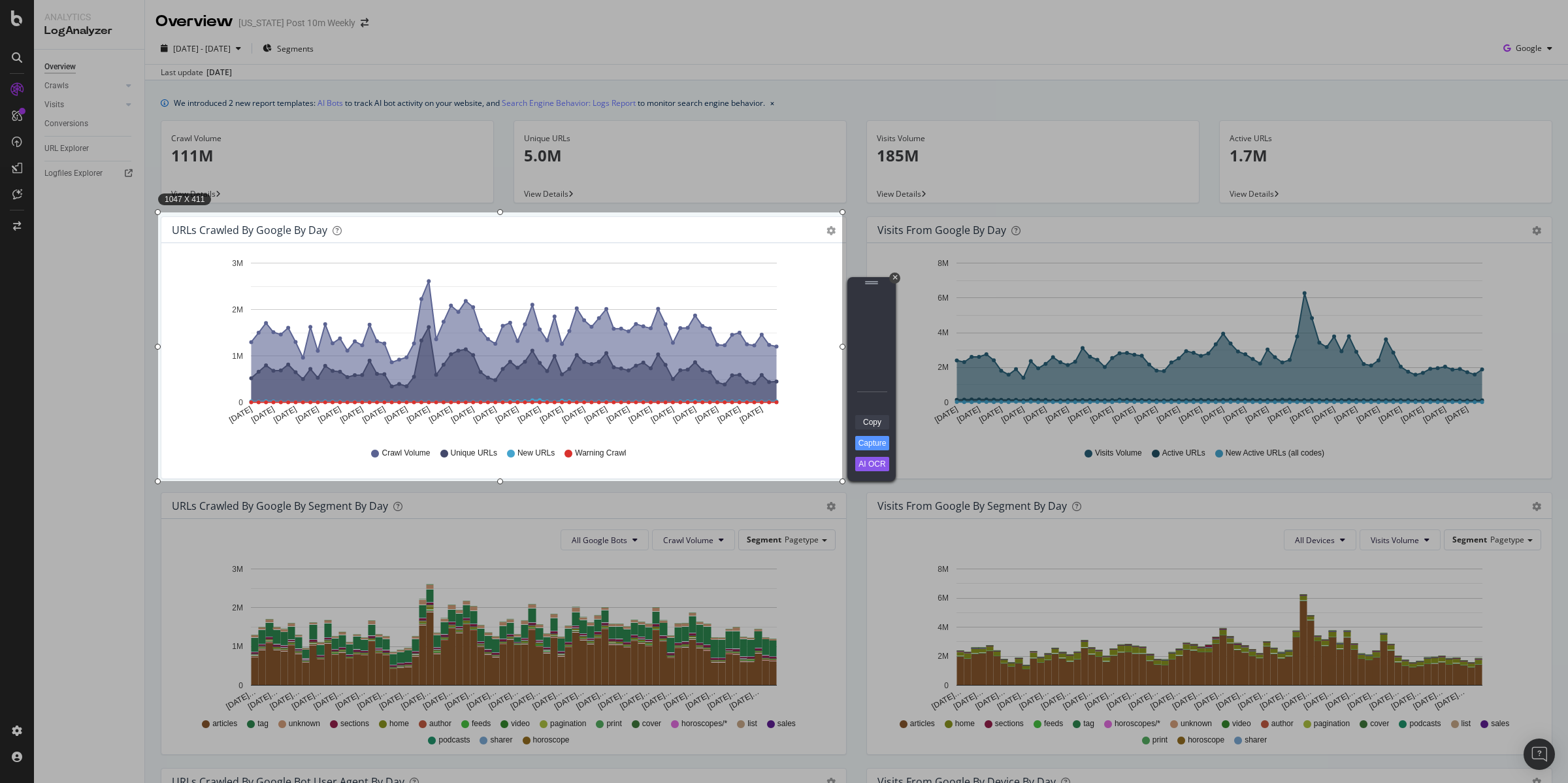
click at [873, 419] on link "Copy" at bounding box center [872, 422] width 34 height 15
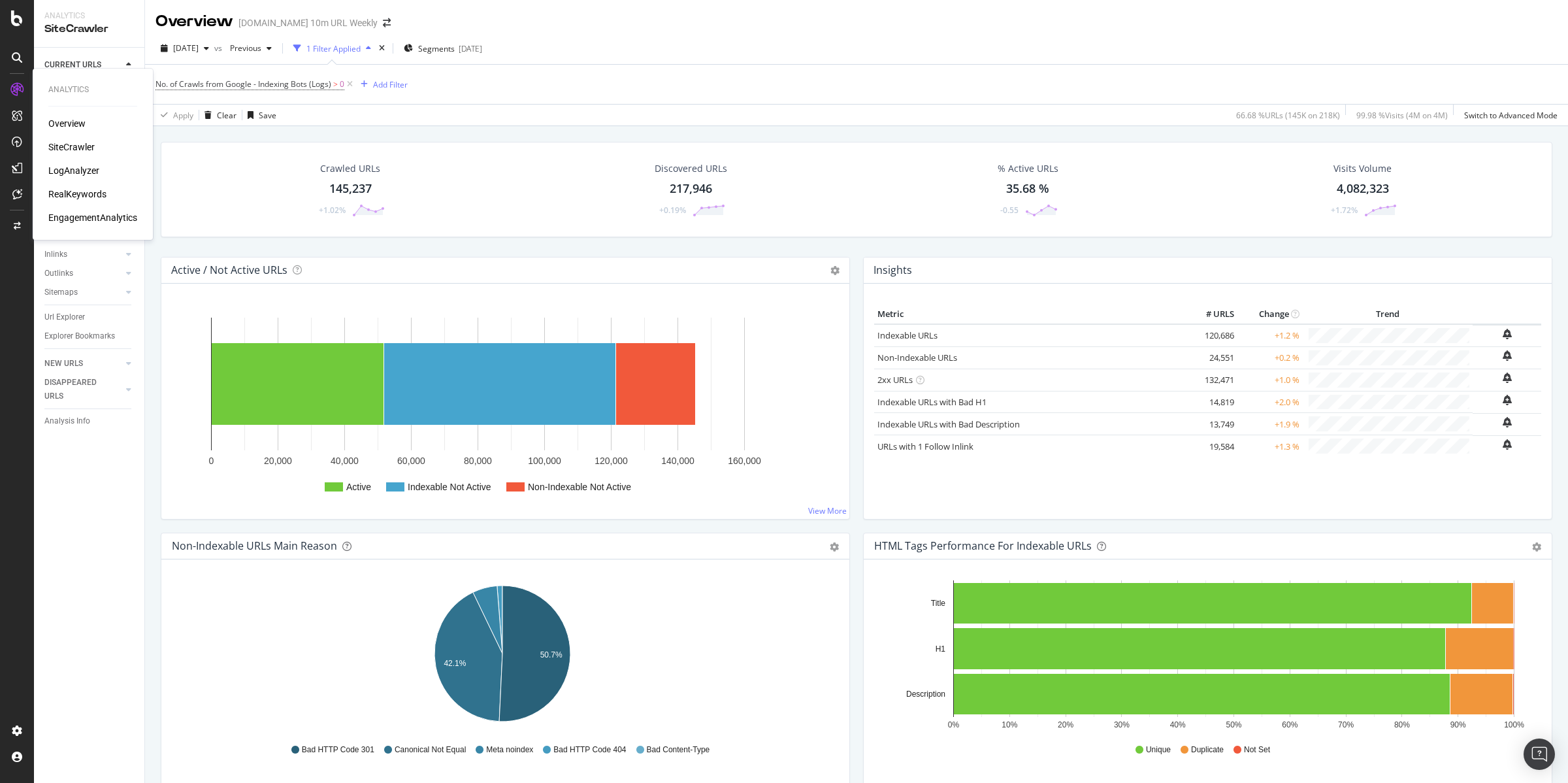
click at [62, 169] on div "LogAnalyzer" at bounding box center [74, 170] width 51 height 13
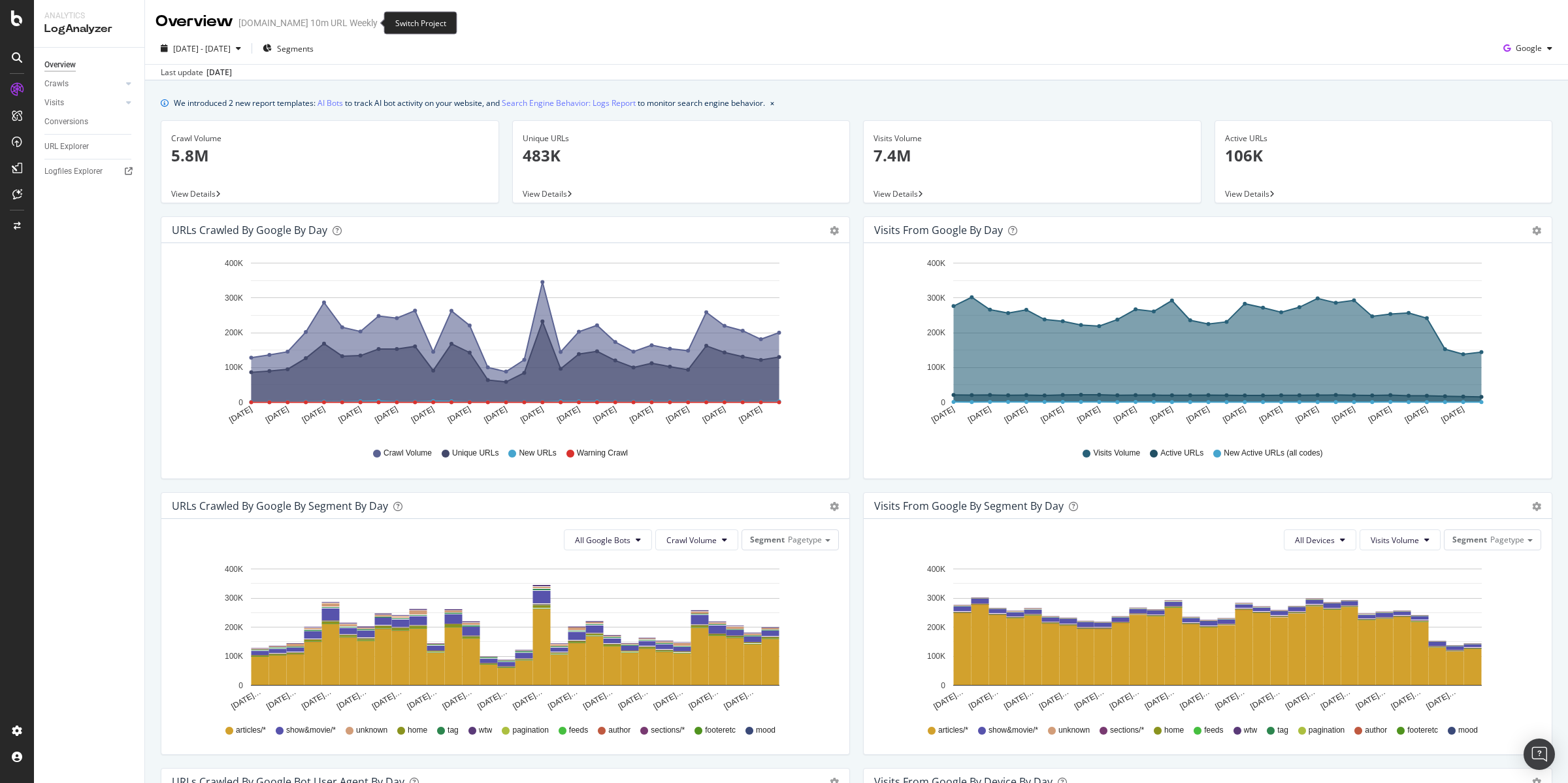
click at [383, 21] on icon "arrow-right-arrow-left" at bounding box center [386, 22] width 8 height 9
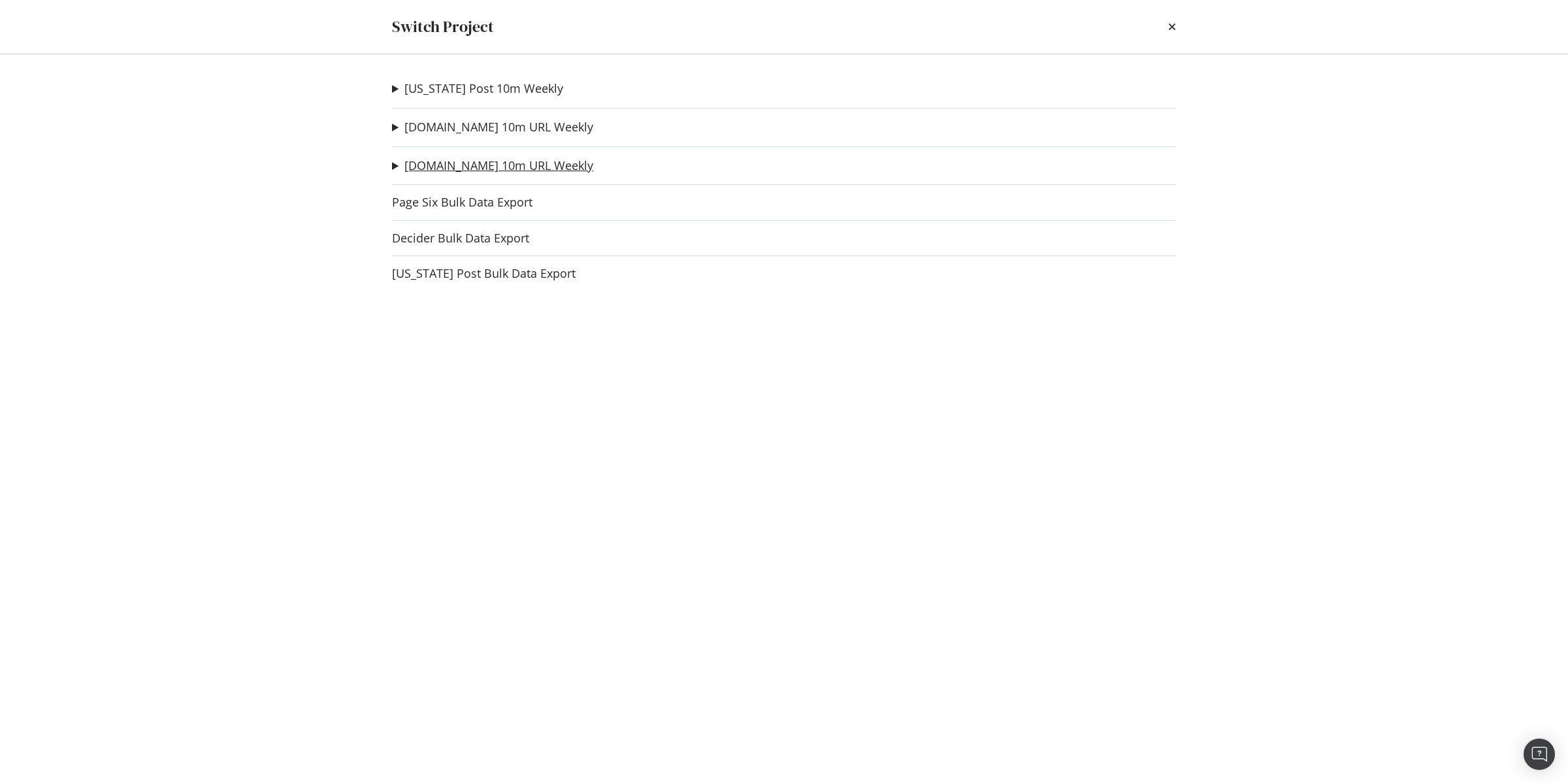
click at [476, 160] on link "[DOMAIN_NAME] 10m URL Weekly" at bounding box center [498, 166] width 189 height 14
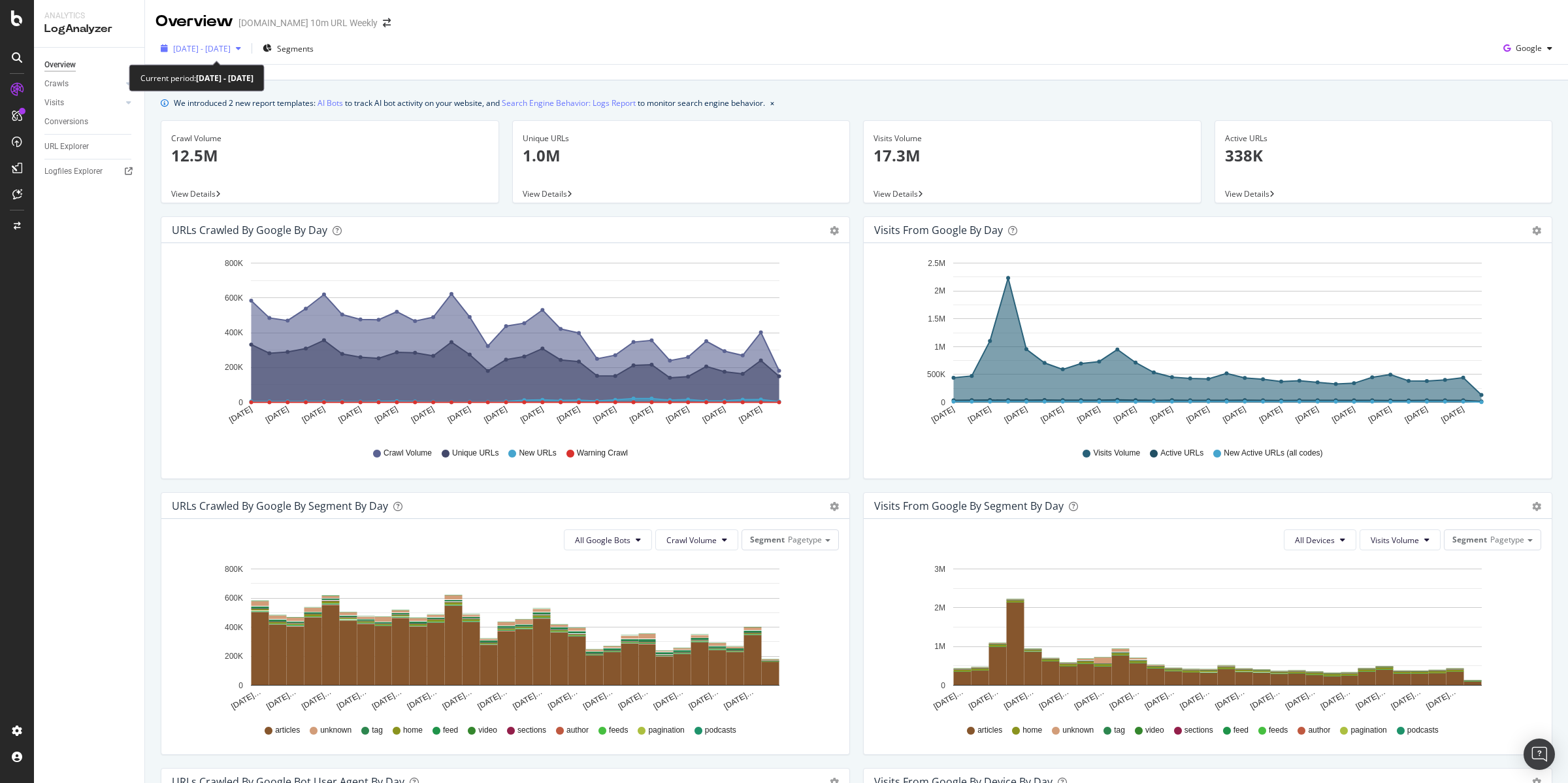
click at [223, 51] on span "[DATE] - [DATE]" at bounding box center [202, 48] width 57 height 11
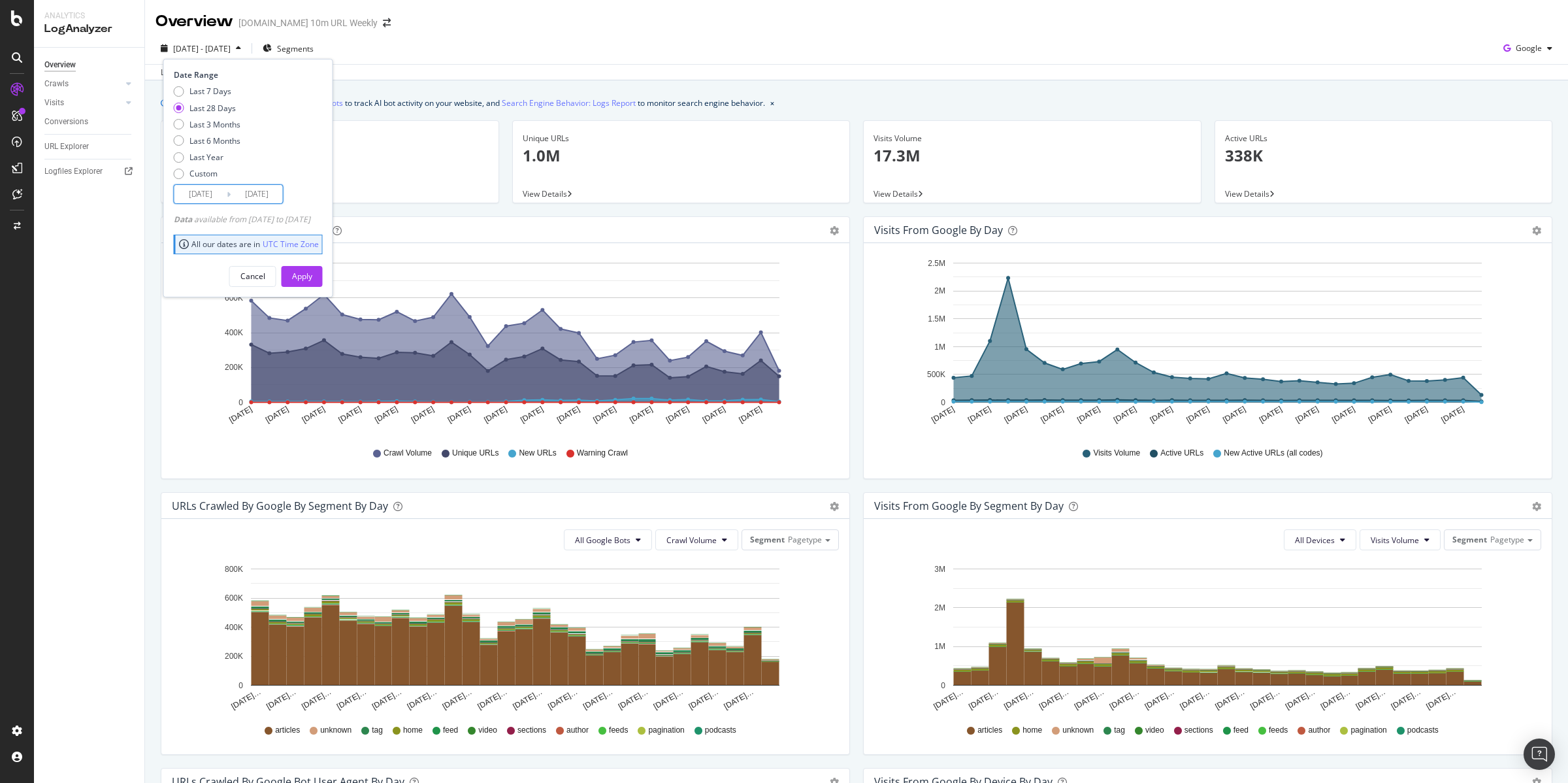
click at [220, 193] on input "2025/07/17" at bounding box center [201, 194] width 52 height 18
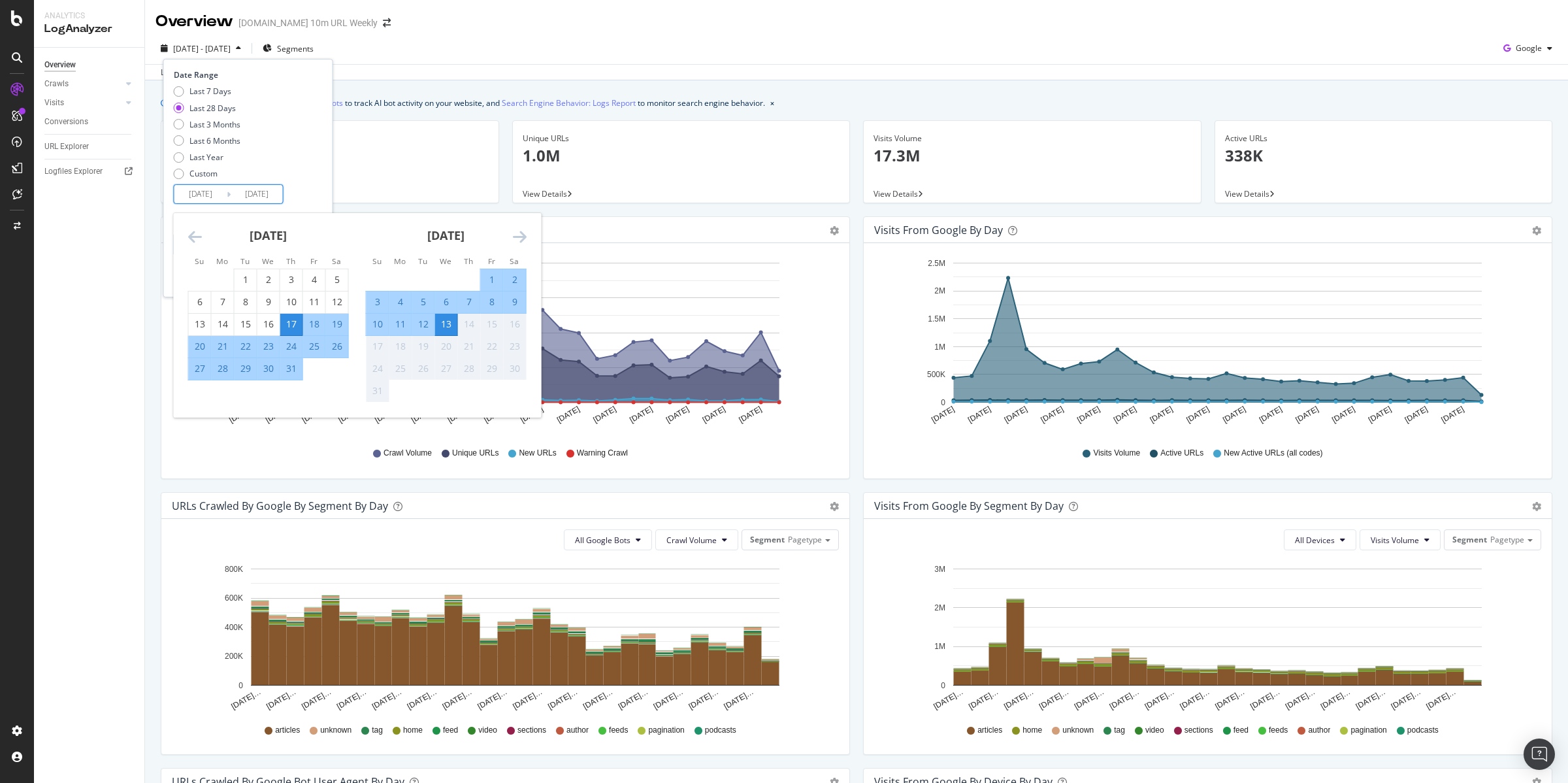
click at [187, 232] on div "July 2025 1 2 3 4 5 6 7 8 9 10 11 12 13 14 15 16 17 18 19 20 21 22 23 24 25 26 …" at bounding box center [268, 296] width 178 height 167
click at [243, 286] on div "1" at bounding box center [246, 280] width 22 height 21
click at [195, 240] on icon "Move backward to switch to the previous month." at bounding box center [195, 236] width 14 height 16
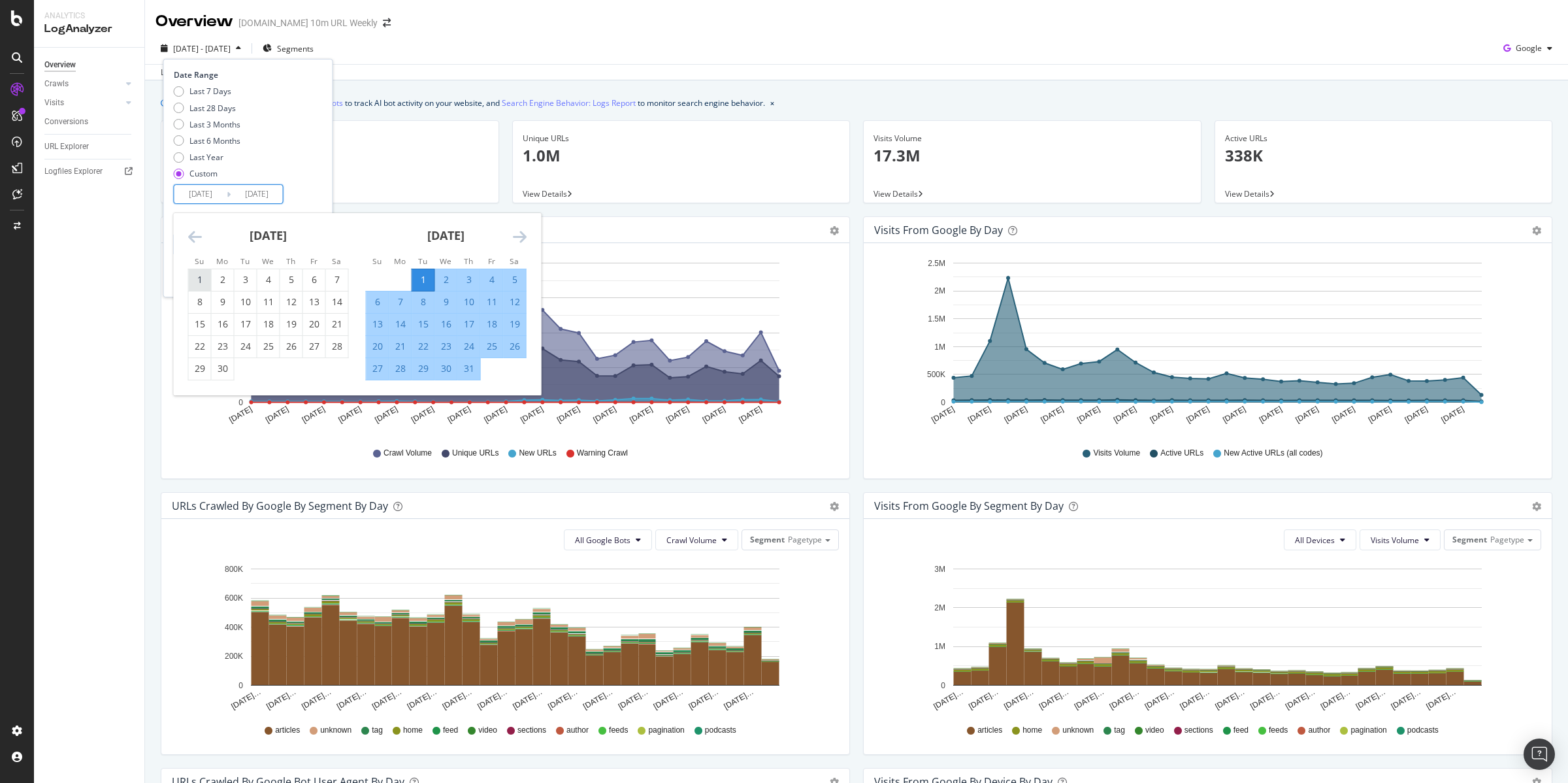
click at [202, 281] on div "1" at bounding box center [200, 279] width 22 height 13
type input "2025/06/01"
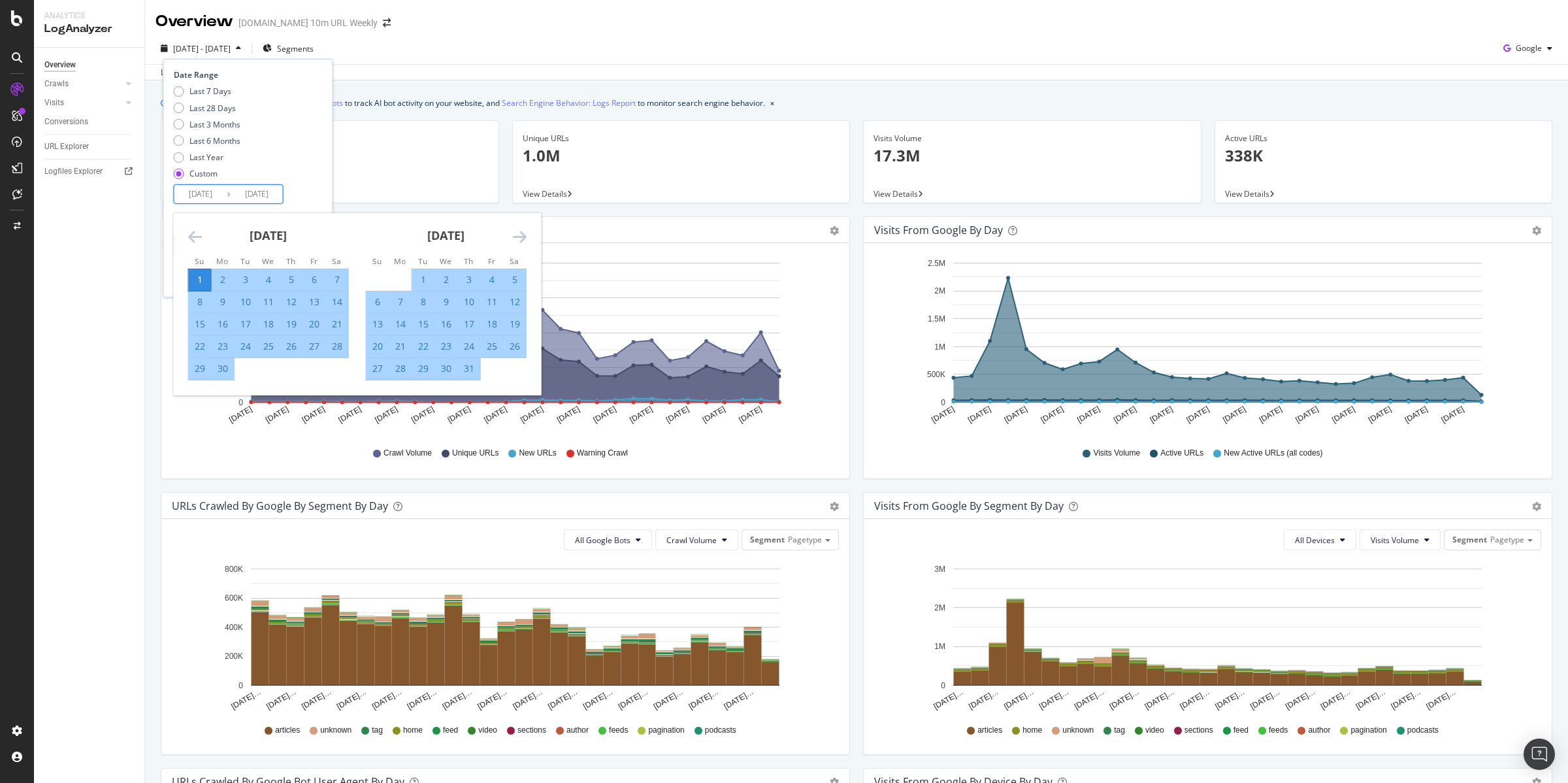
click at [522, 237] on icon "Move forward to switch to the next month." at bounding box center [520, 236] width 14 height 16
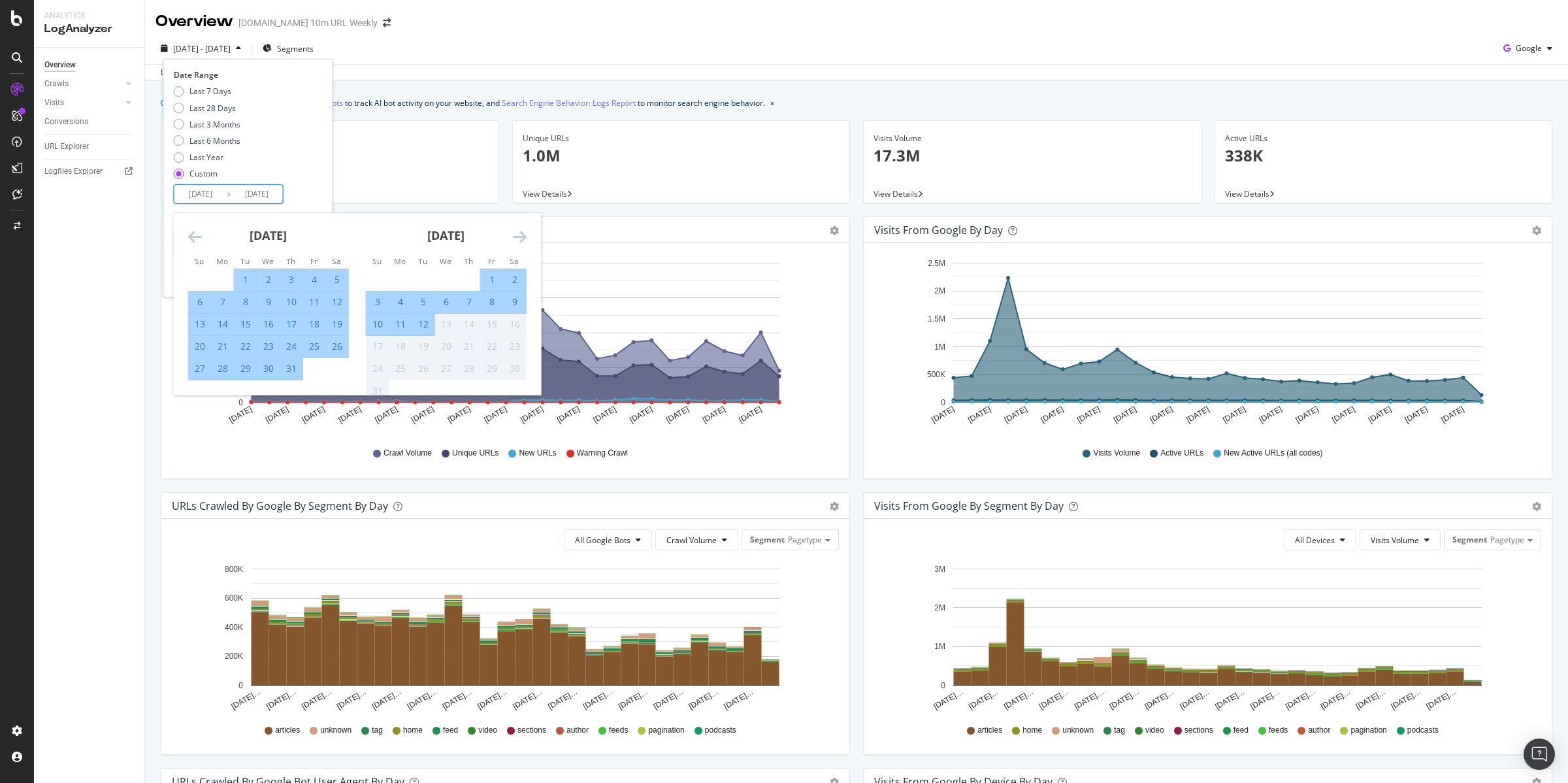
click at [425, 325] on div "12" at bounding box center [423, 324] width 22 height 13
type input "2025/08/12"
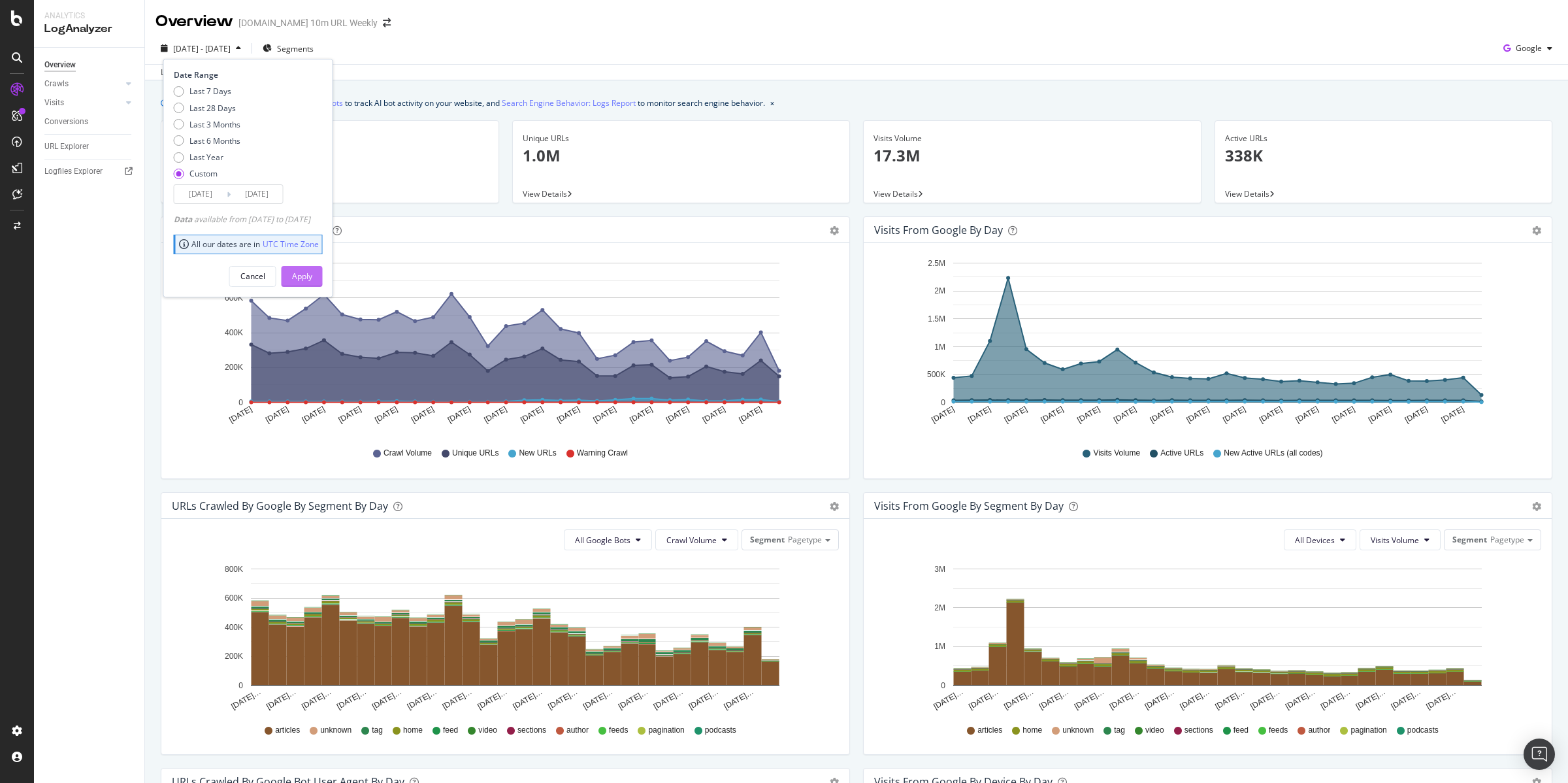
click at [323, 271] on button "Apply" at bounding box center [303, 276] width 41 height 21
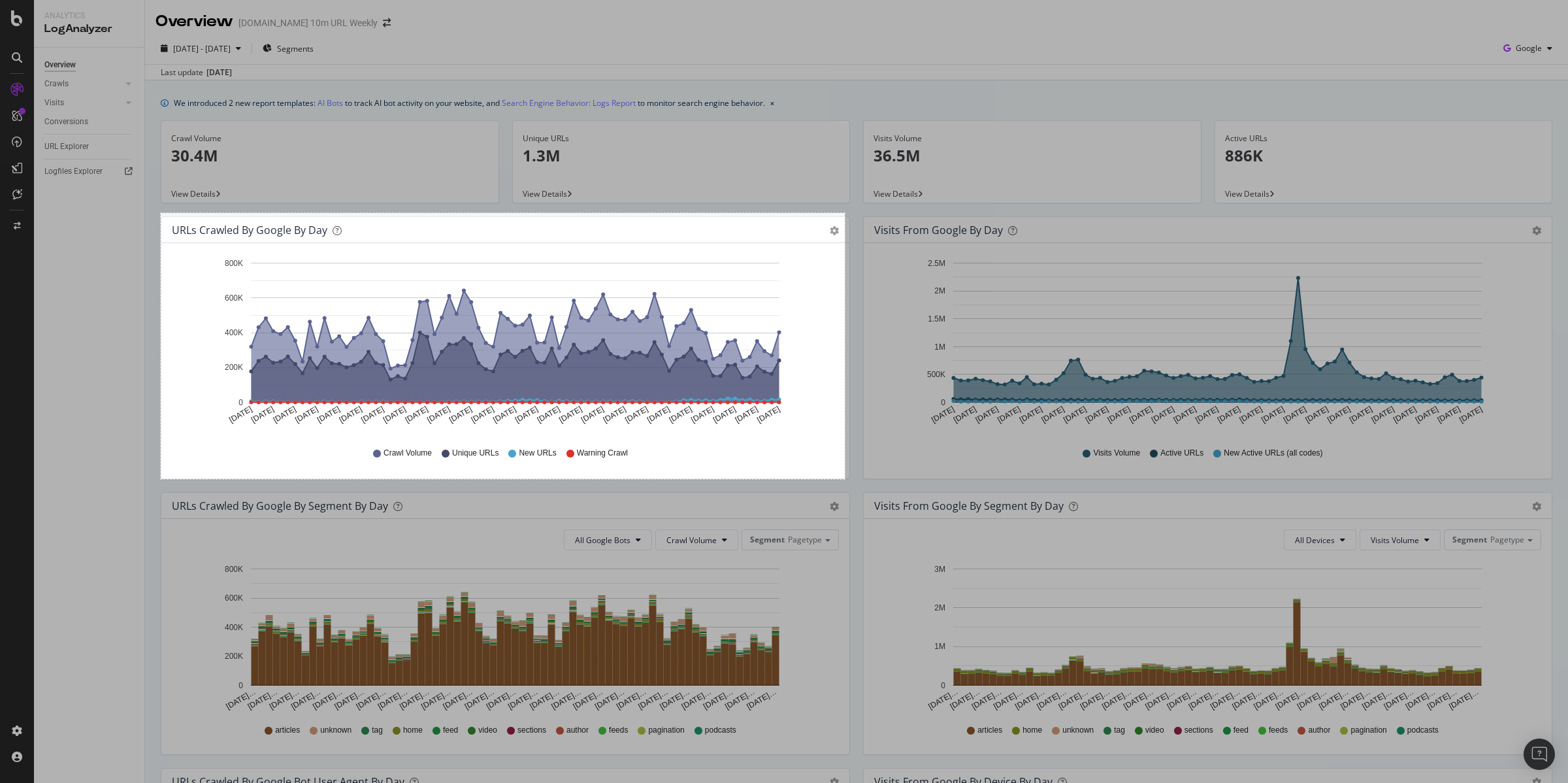
drag, startPoint x: 161, startPoint y: 213, endPoint x: 845, endPoint y: 479, distance: 733.9
click at [845, 479] on div "1047 X 407" at bounding box center [784, 391] width 1568 height 783
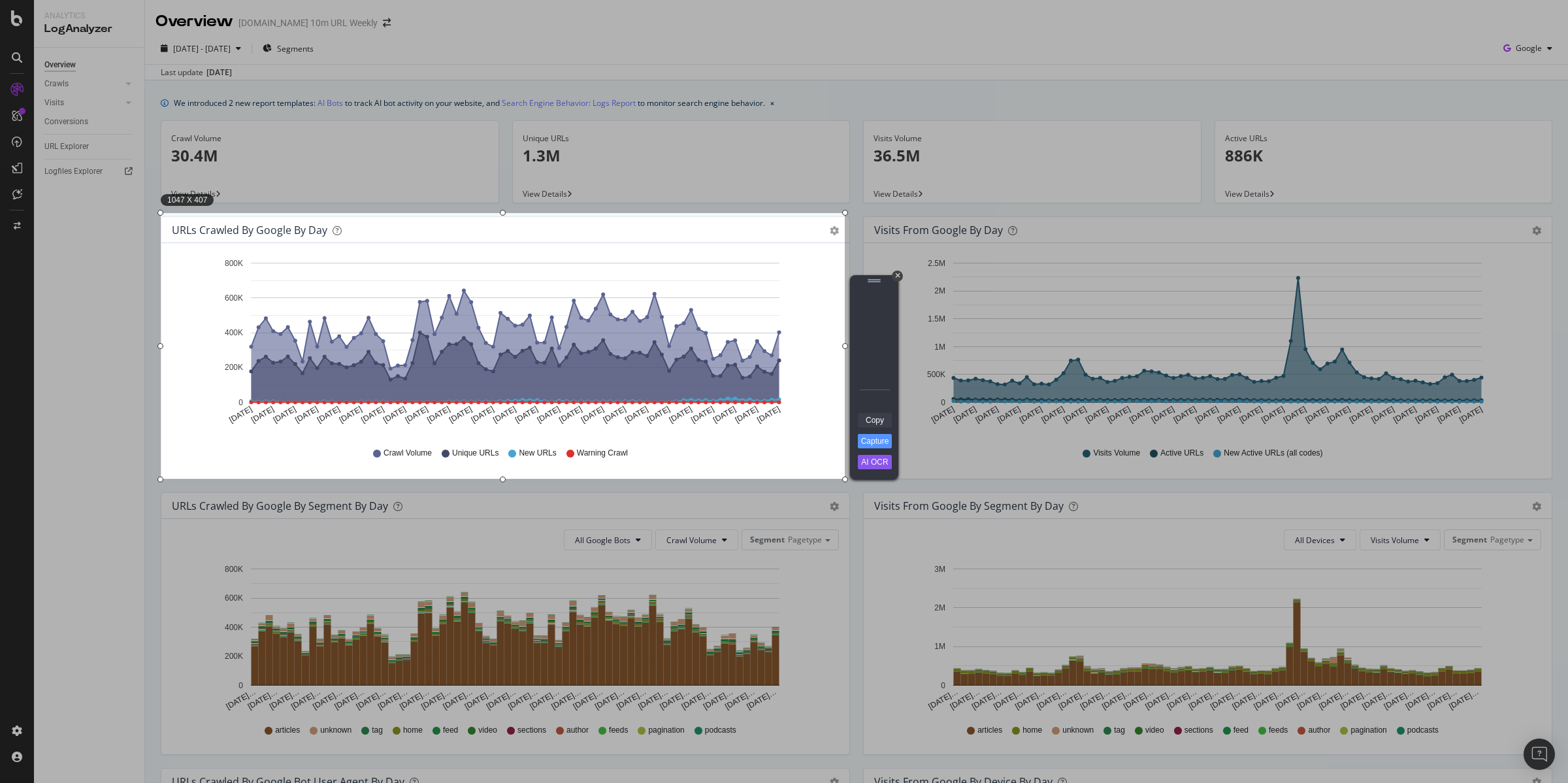
click at [880, 422] on link "Copy" at bounding box center [874, 420] width 34 height 15
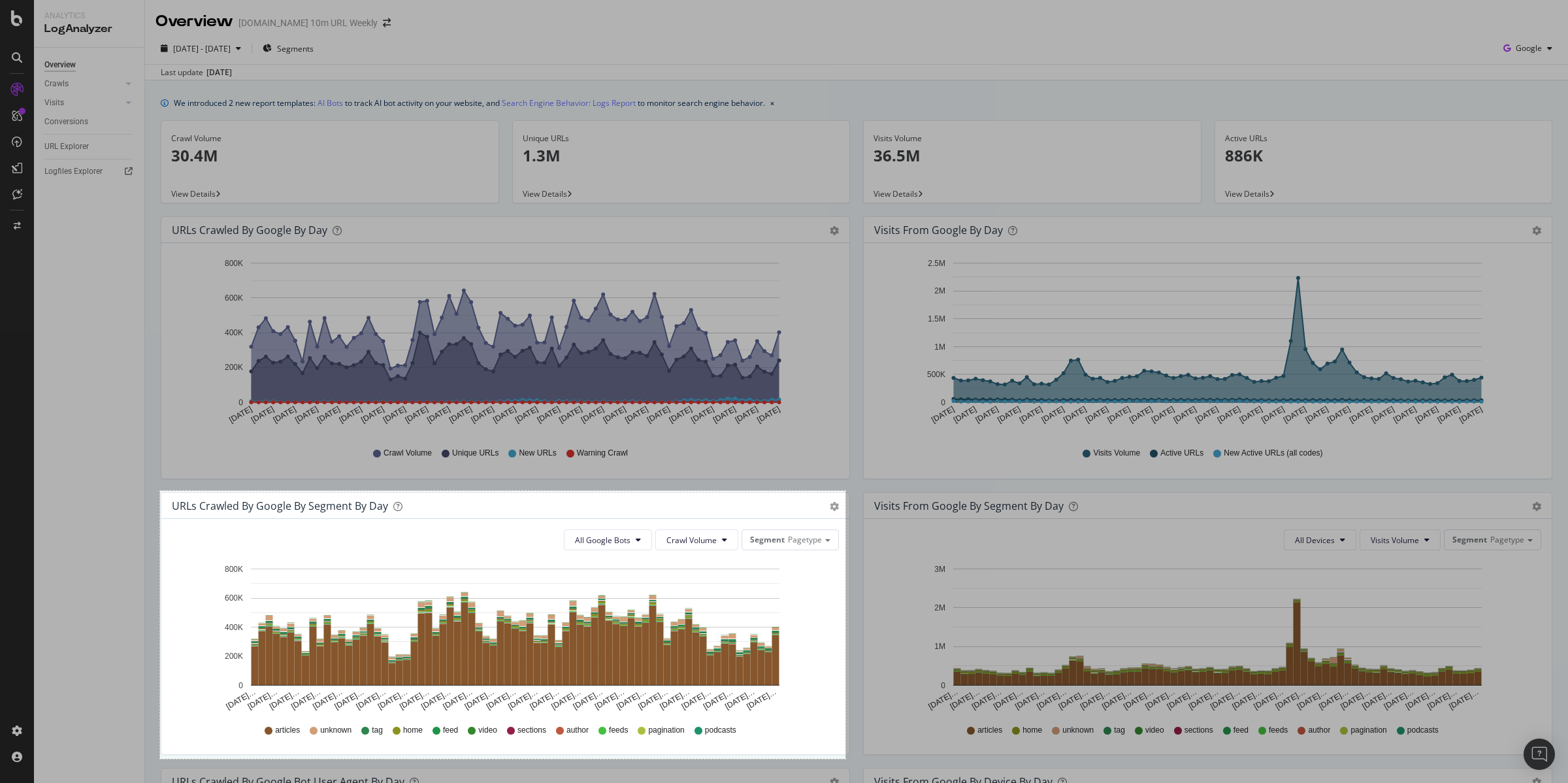
drag, startPoint x: 160, startPoint y: 491, endPoint x: 845, endPoint y: 759, distance: 735.6
click at [845, 759] on div "1049 X 410" at bounding box center [784, 391] width 1568 height 783
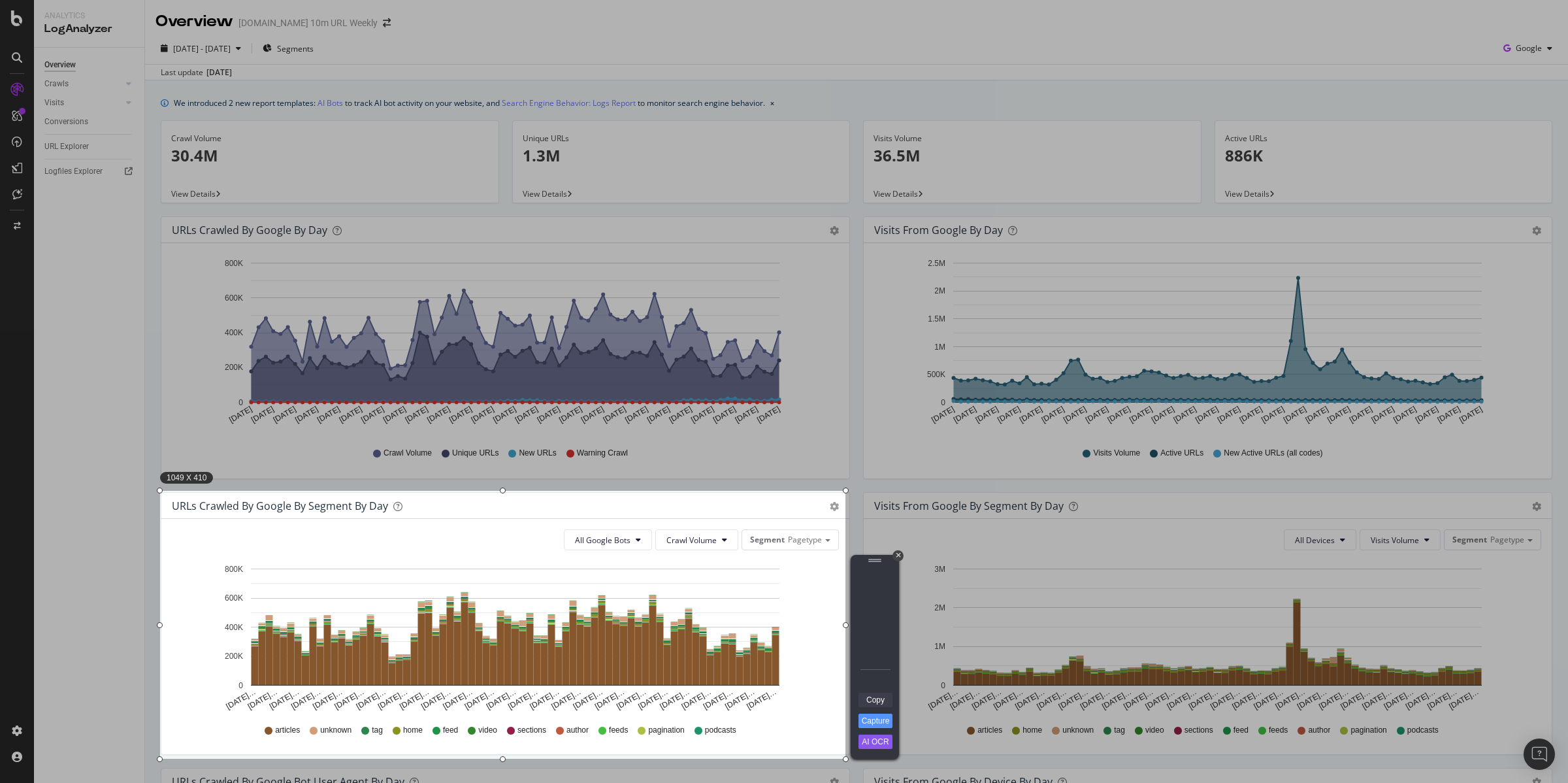
click at [875, 702] on link "Copy" at bounding box center [875, 700] width 34 height 15
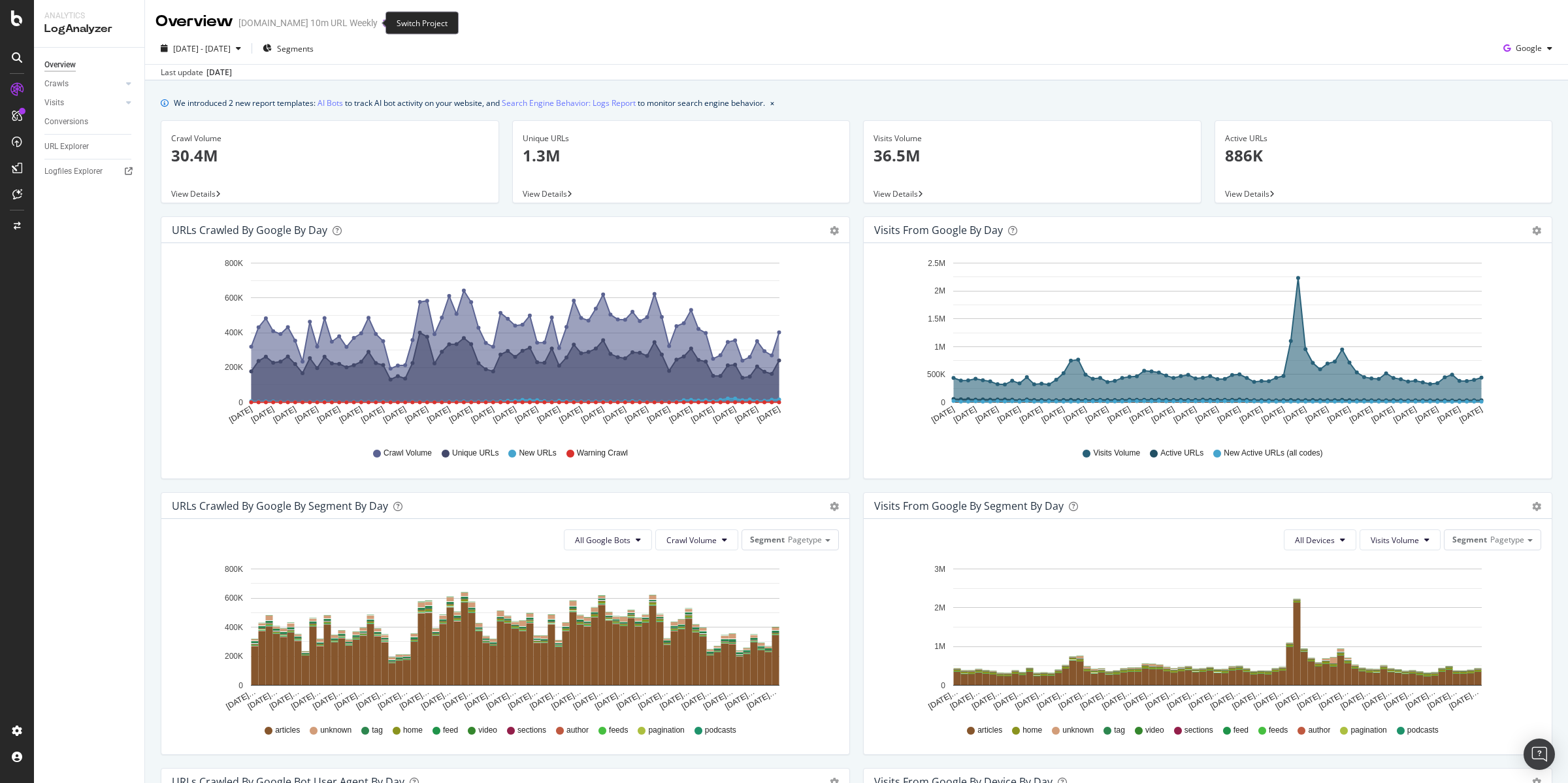
click at [383, 19] on icon "arrow-right-arrow-left" at bounding box center [386, 22] width 8 height 9
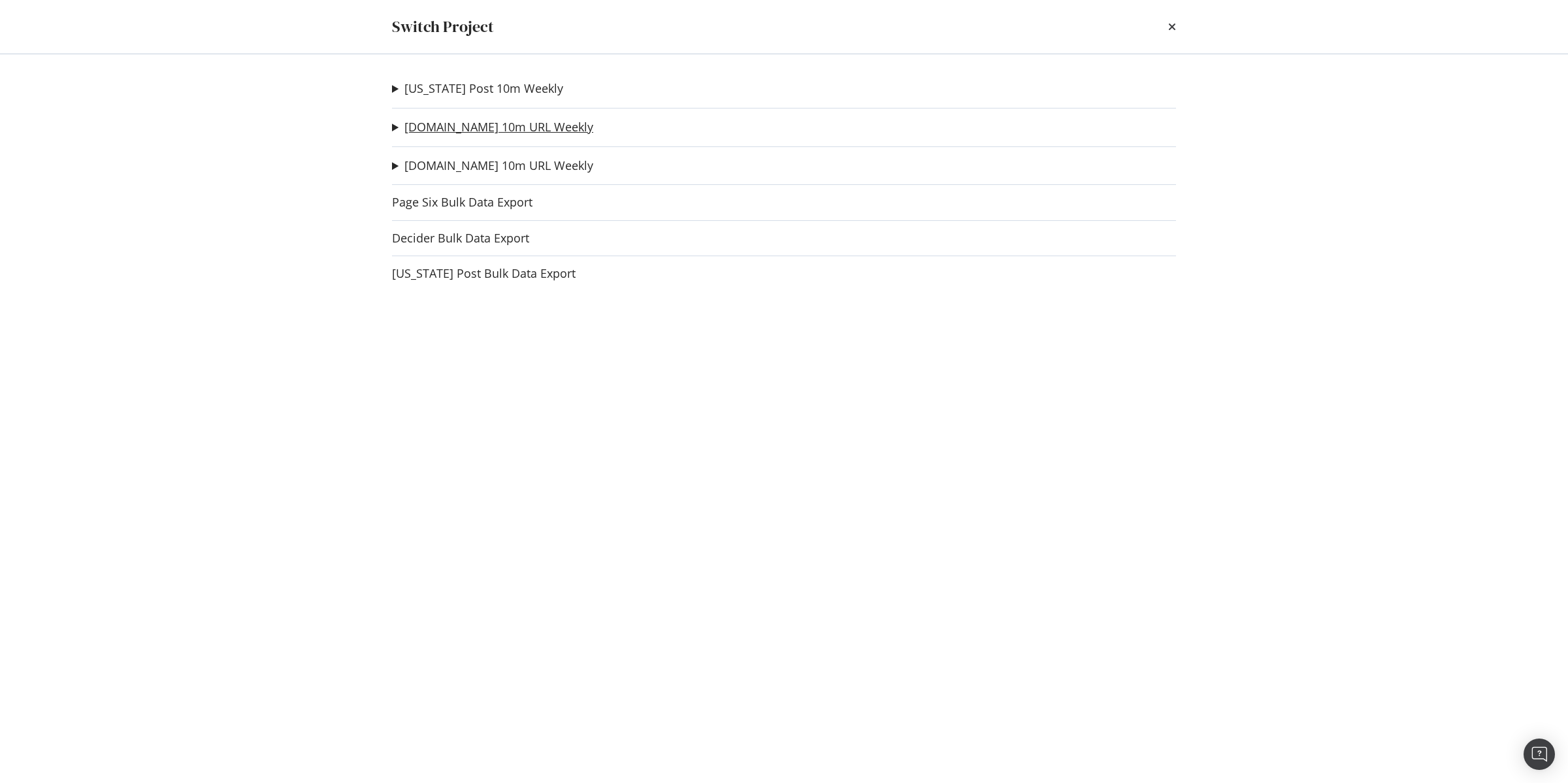
click at [439, 124] on link "[DOMAIN_NAME] 10m URL Weekly" at bounding box center [498, 127] width 189 height 14
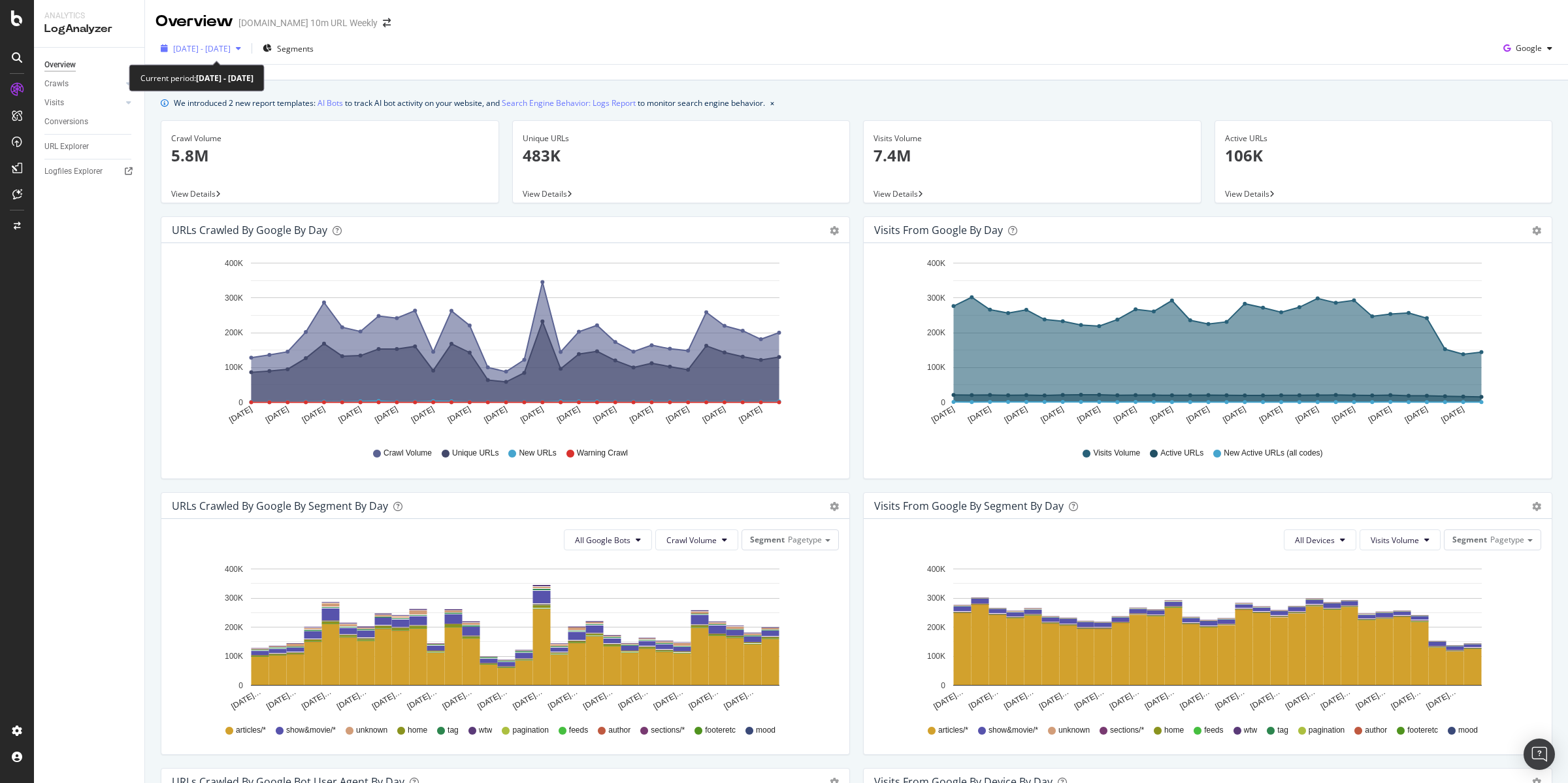
click at [219, 48] on span "2025 Jul. 13th - Aug. 11th" at bounding box center [202, 48] width 57 height 11
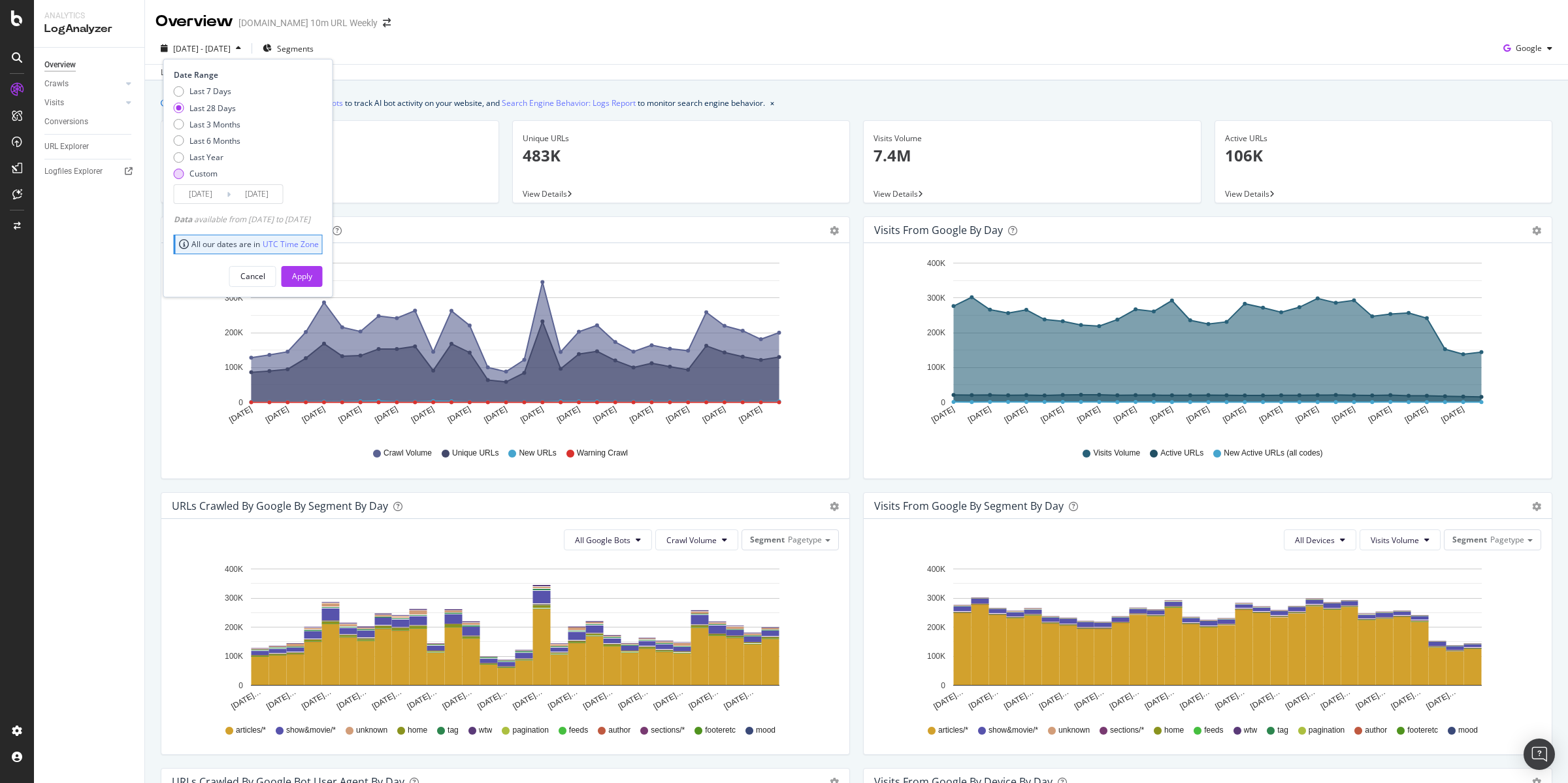
click at [179, 171] on div "Custom" at bounding box center [179, 173] width 10 height 10
click at [204, 190] on input "2025/07/15" at bounding box center [201, 194] width 52 height 18
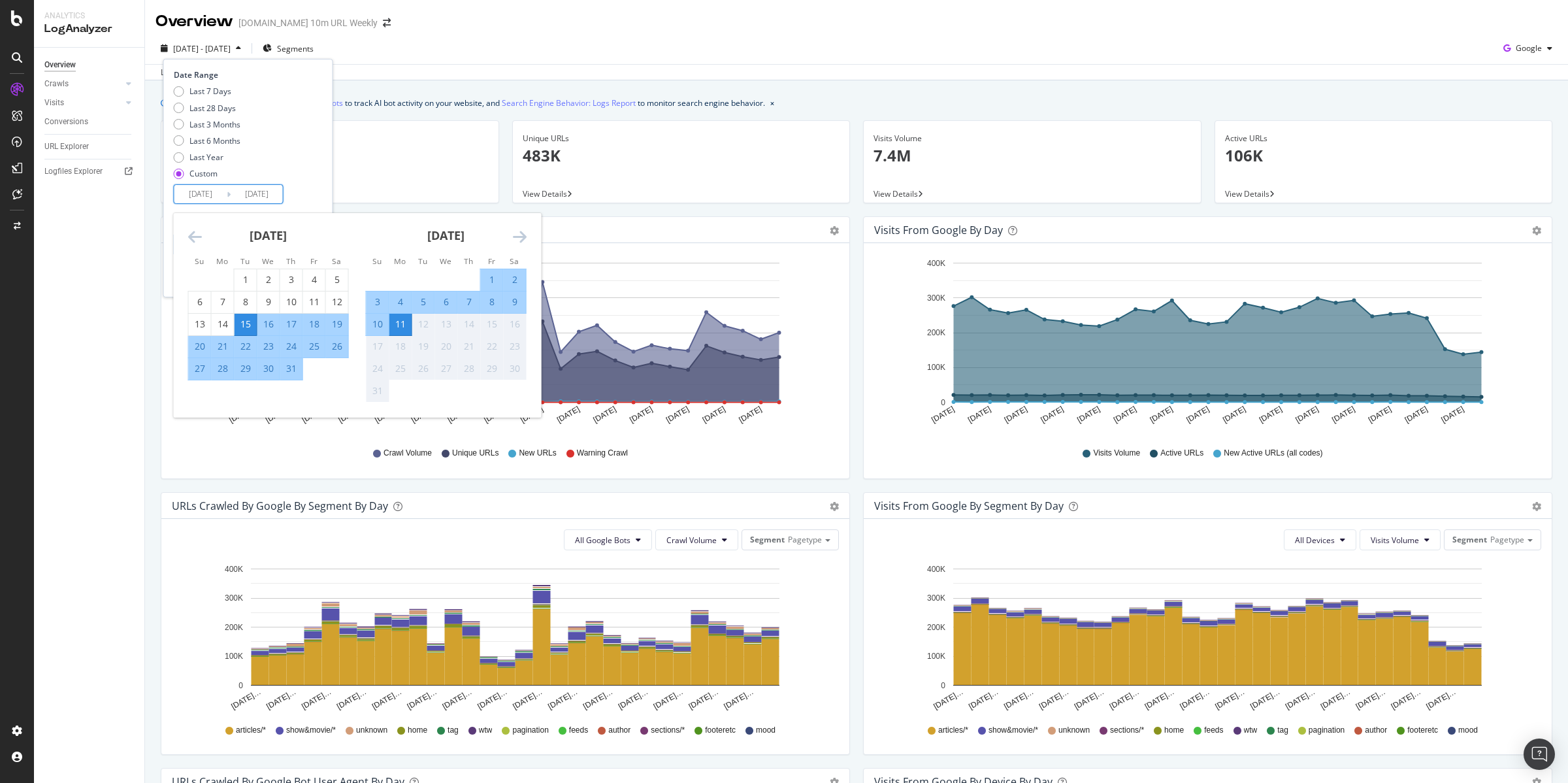
click at [195, 235] on icon "Move backward to switch to the previous month." at bounding box center [195, 236] width 14 height 16
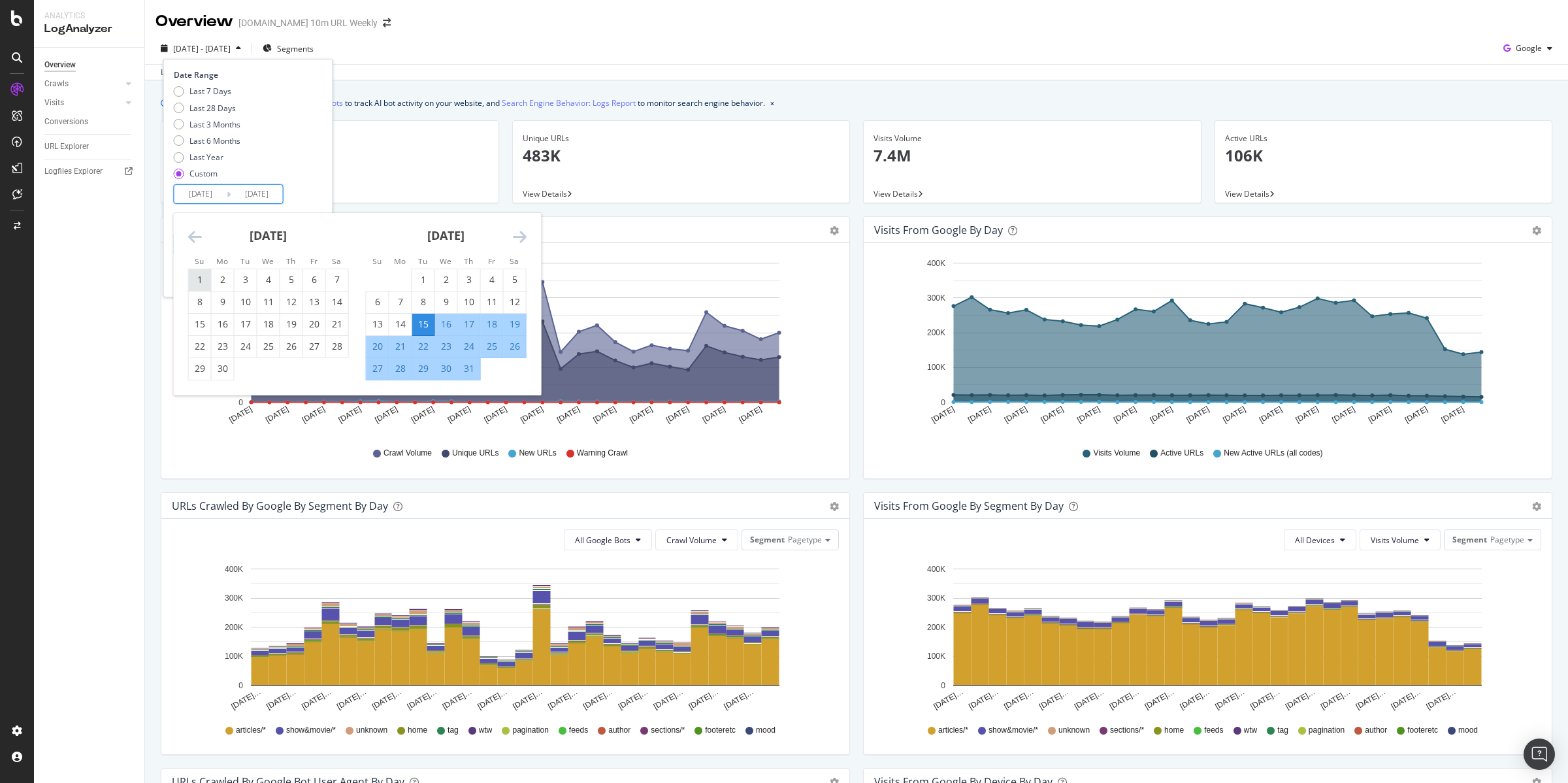
click at [203, 281] on div "1" at bounding box center [200, 279] width 22 height 13
type input "2025/06/01"
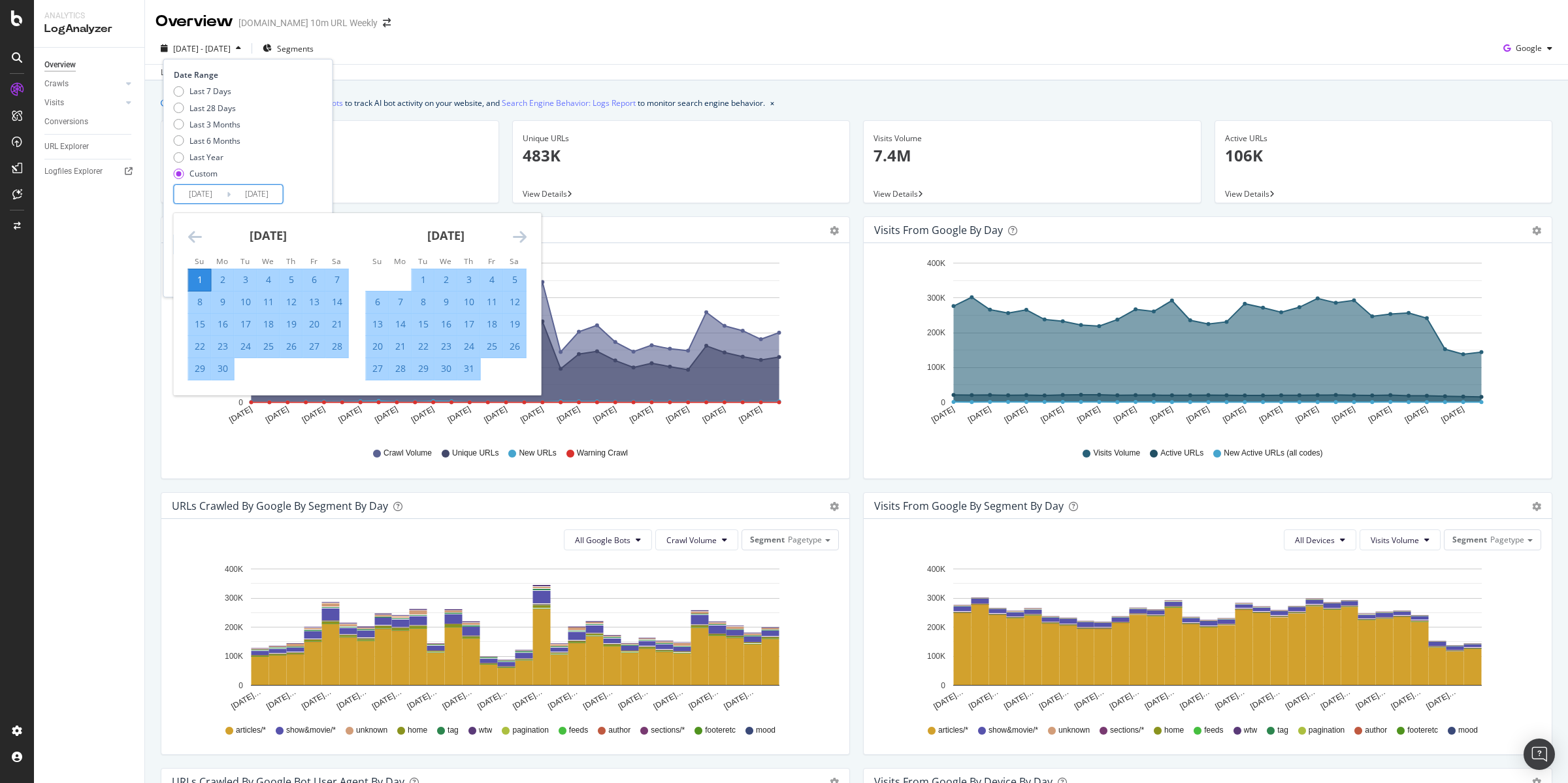
click at [519, 236] on icon "Move forward to switch to the next month." at bounding box center [520, 236] width 14 height 16
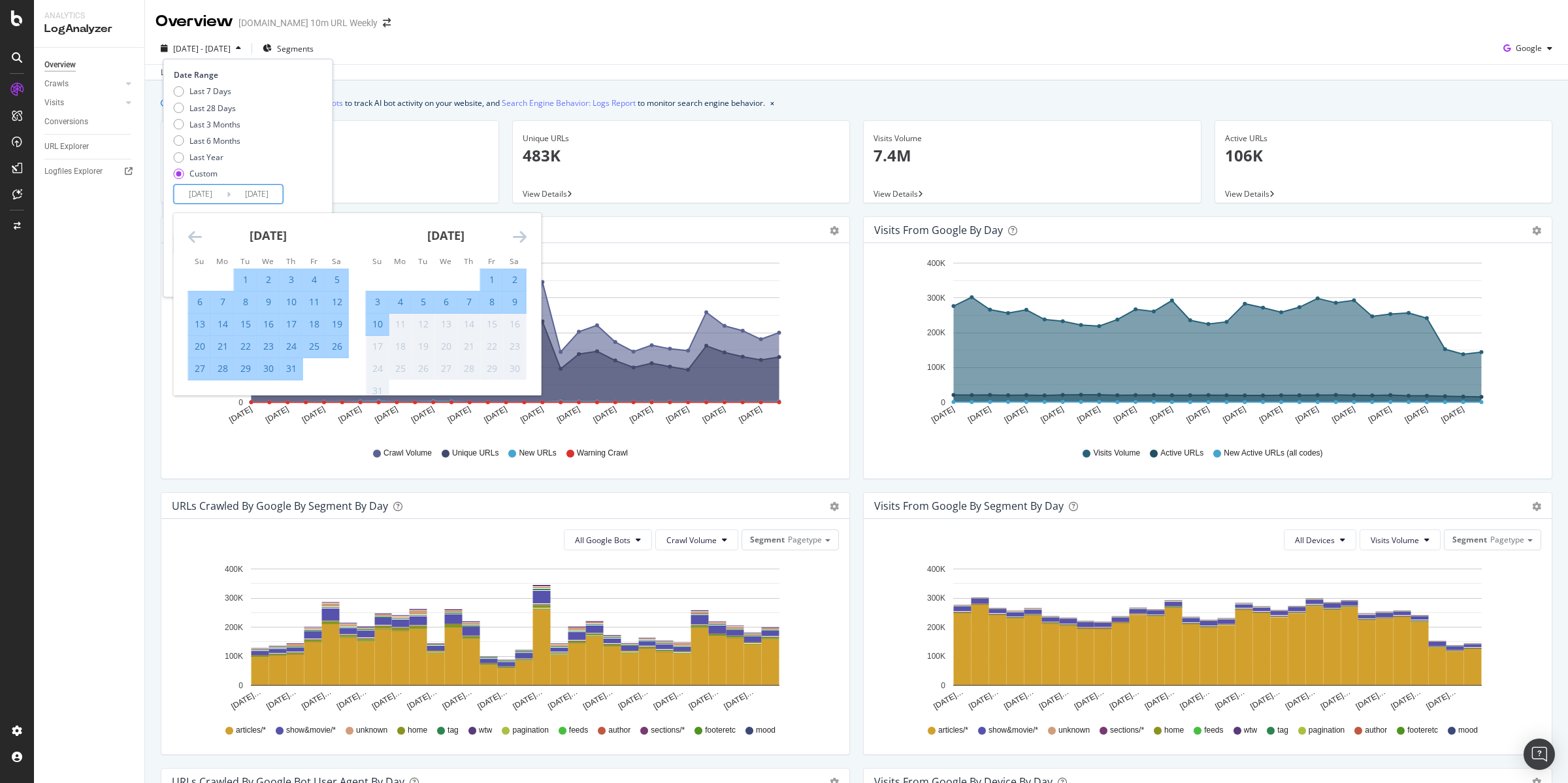
click at [378, 323] on div "10" at bounding box center [378, 324] width 22 height 13
type input "2025/08/10"
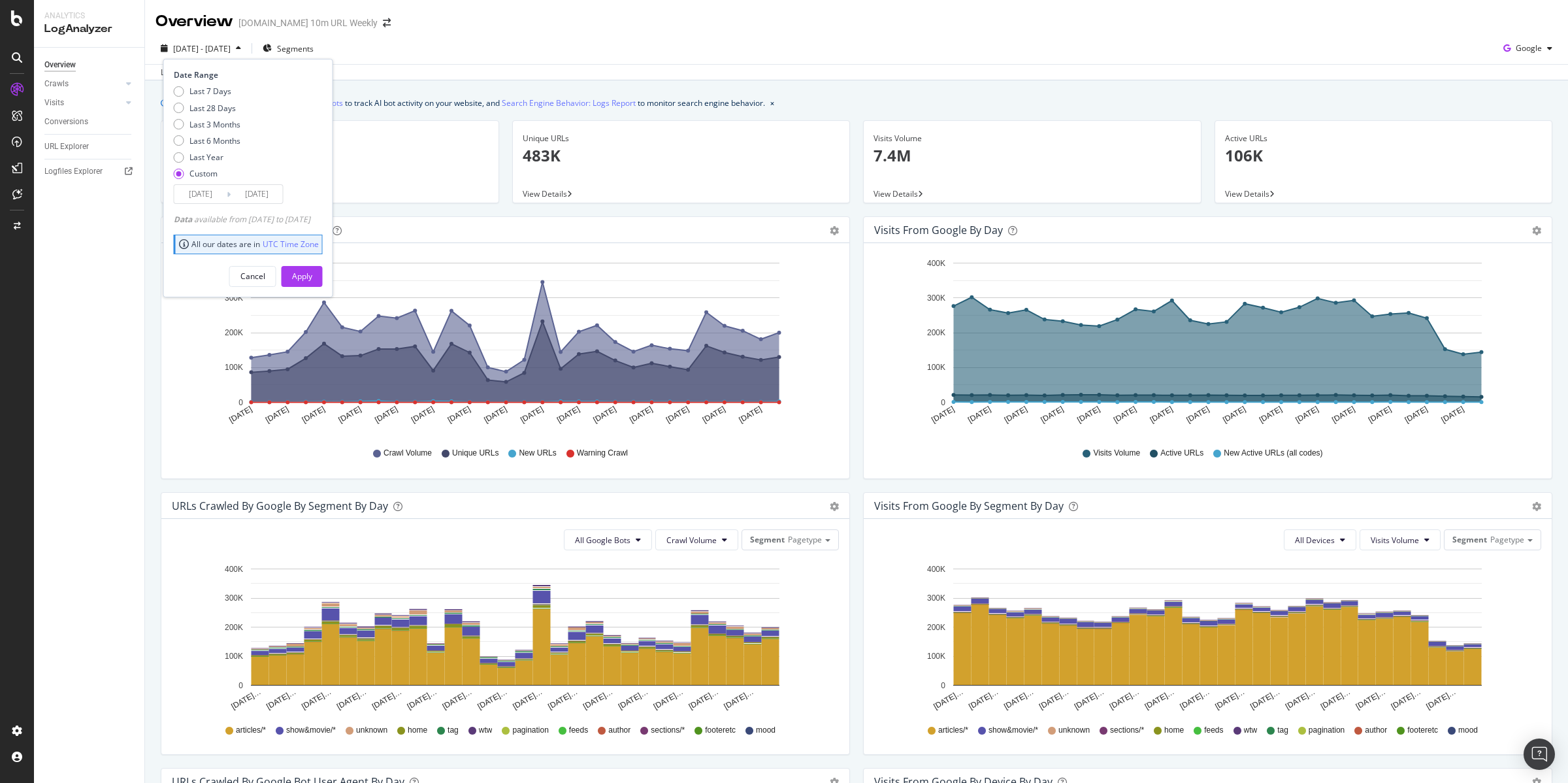
click at [883, 31] on div "Overview Decider.com 10m URL Weekly" at bounding box center [857, 16] width 1423 height 32
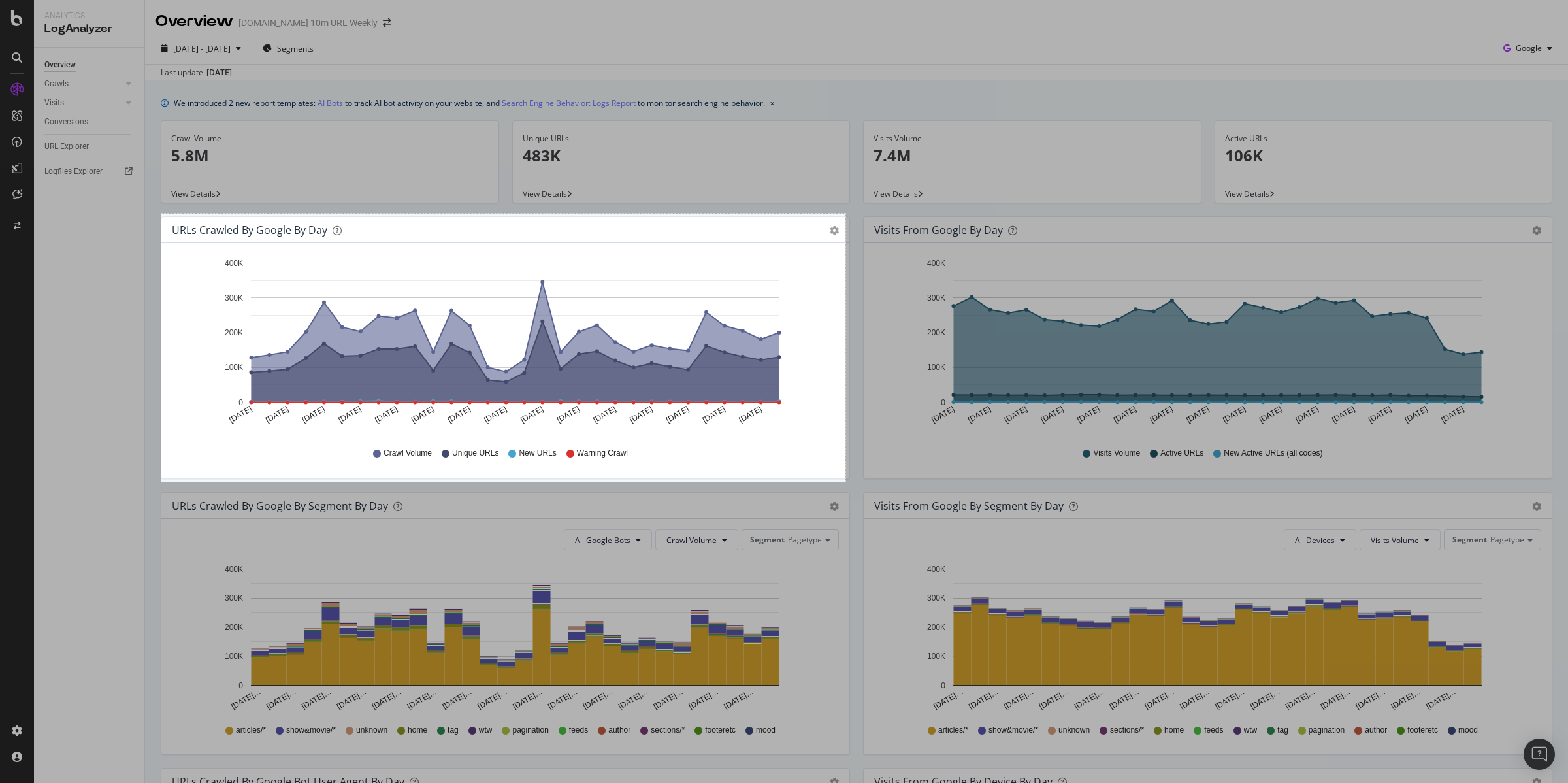
drag, startPoint x: 162, startPoint y: 214, endPoint x: 845, endPoint y: 482, distance: 733.7
click at [845, 482] on div "1047 X 410" at bounding box center [784, 391] width 1568 height 783
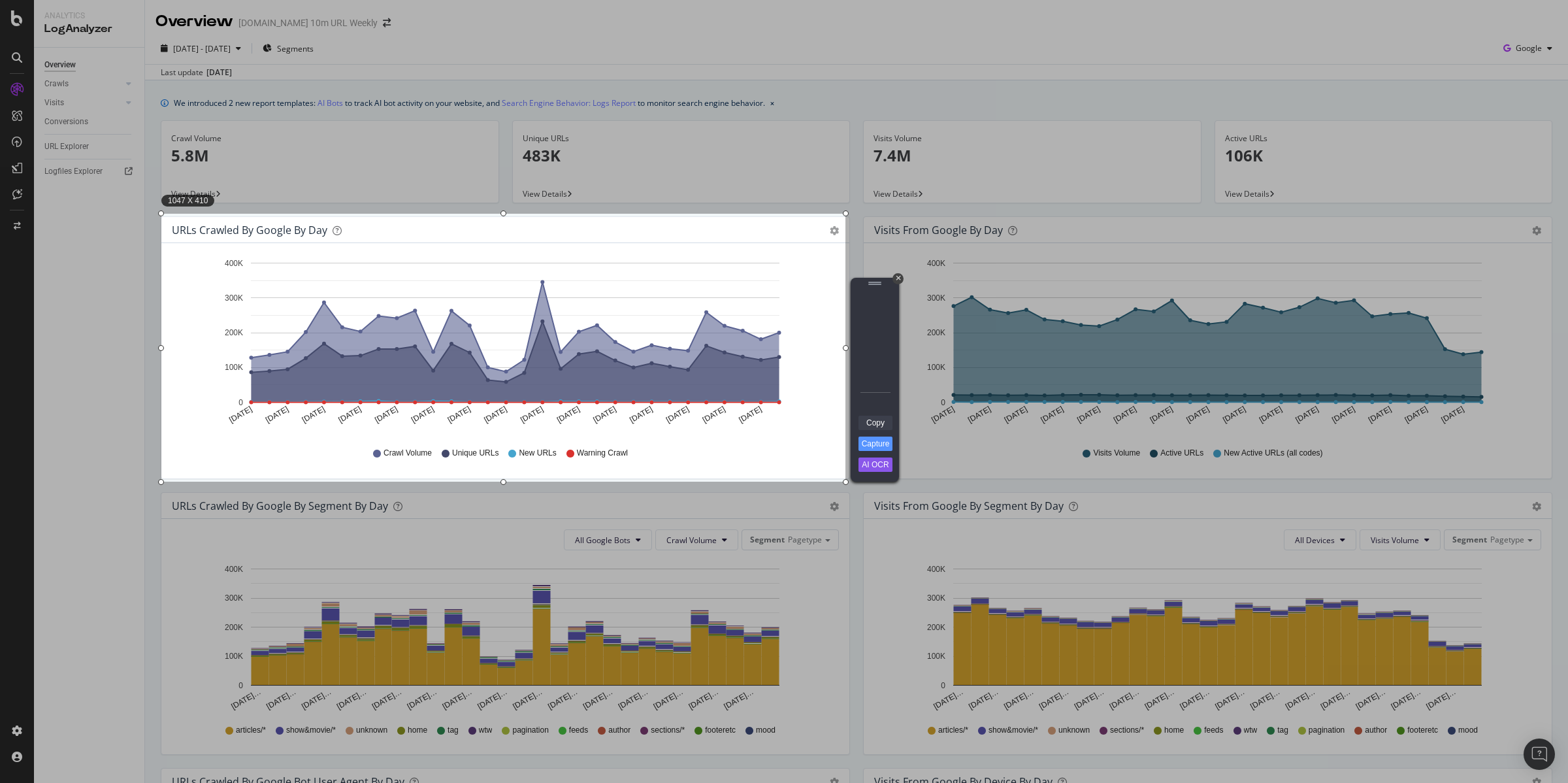
click at [880, 425] on link "Copy" at bounding box center [875, 423] width 34 height 15
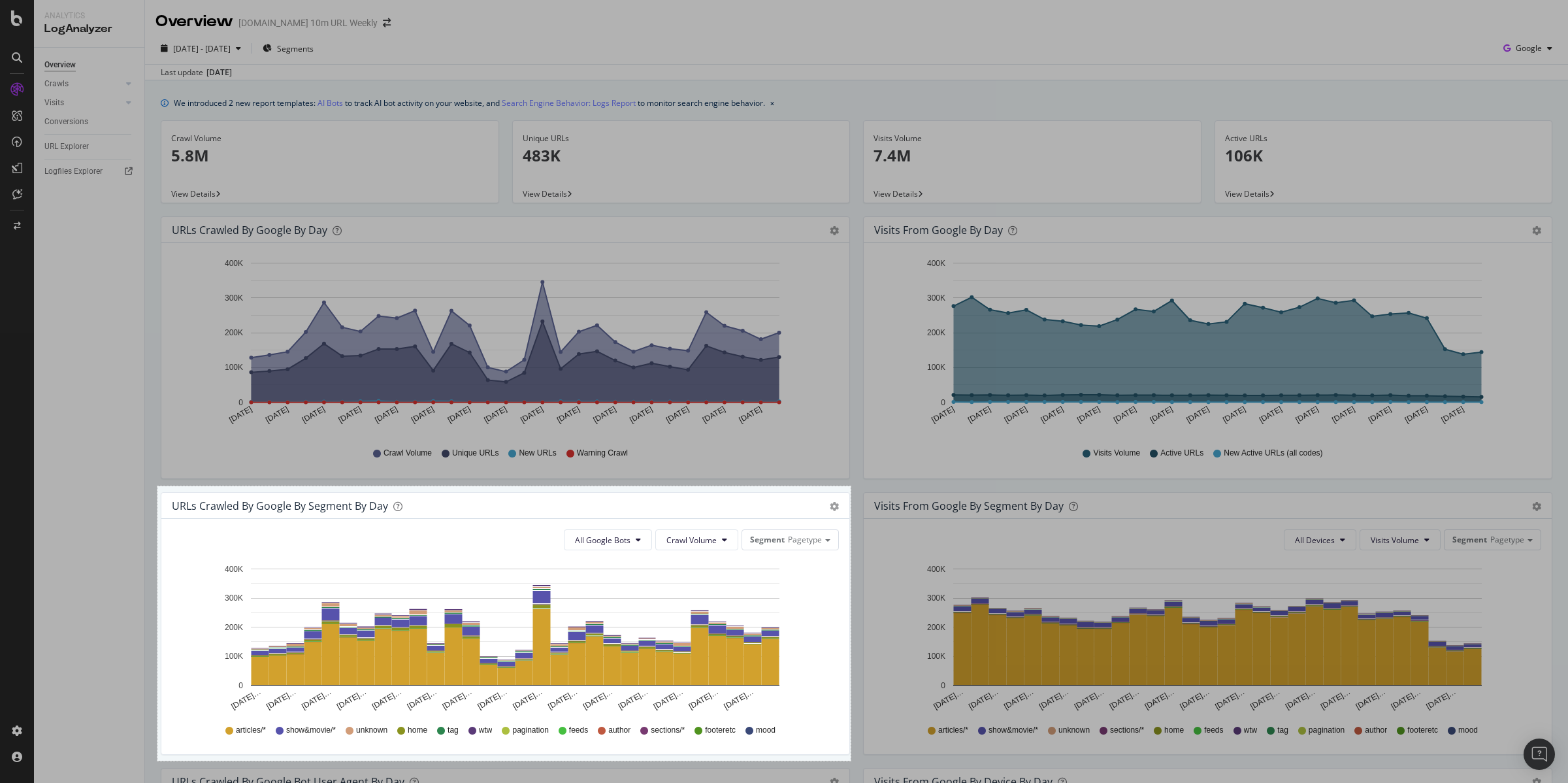
drag, startPoint x: 157, startPoint y: 487, endPoint x: 851, endPoint y: 761, distance: 746.1
click at [851, 761] on div "1061 X 420" at bounding box center [784, 391] width 1568 height 783
click at [881, 704] on link "Copy" at bounding box center [880, 701] width 34 height 15
